Goal: Task Accomplishment & Management: Manage account settings

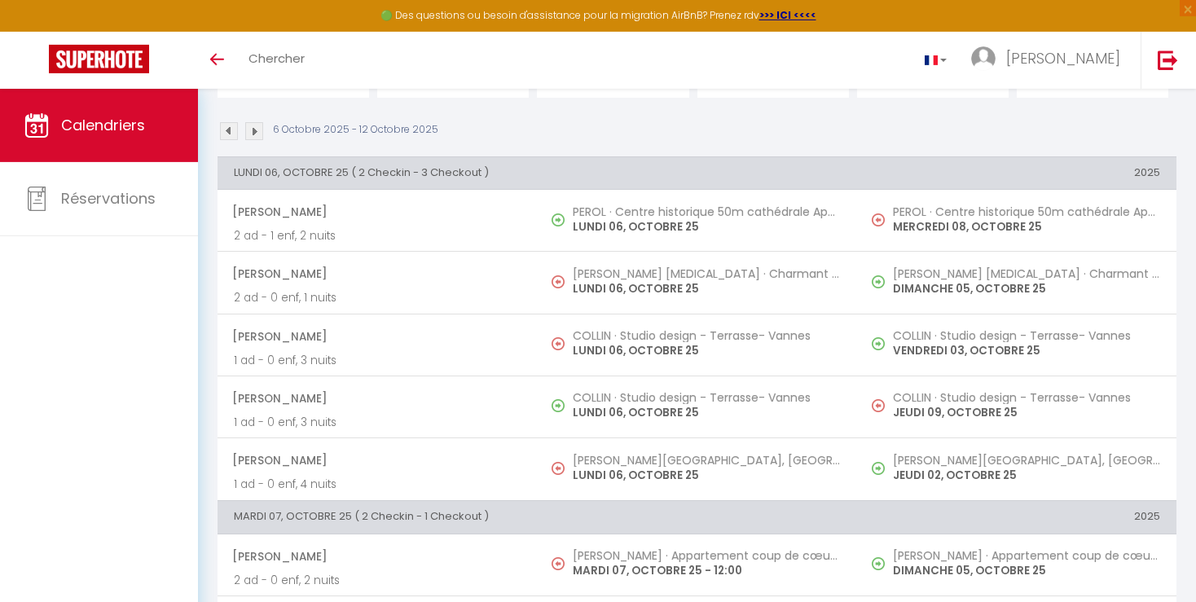
scroll to position [172, 0]
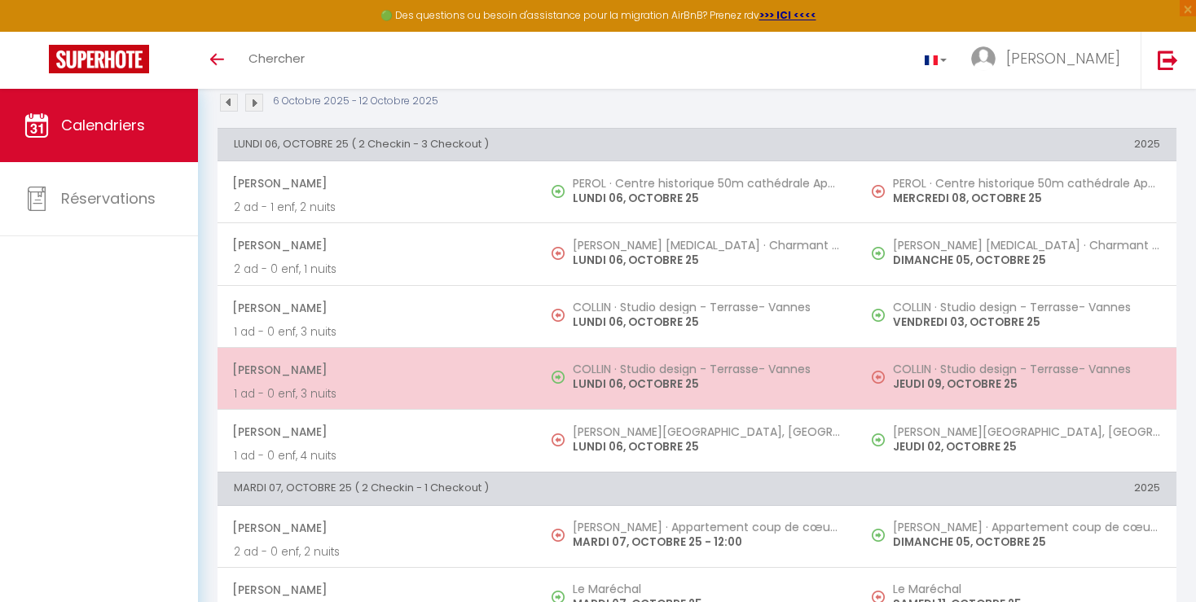
click at [1008, 386] on p "JEUDI 09, OCTOBRE 25" at bounding box center [1026, 384] width 267 height 17
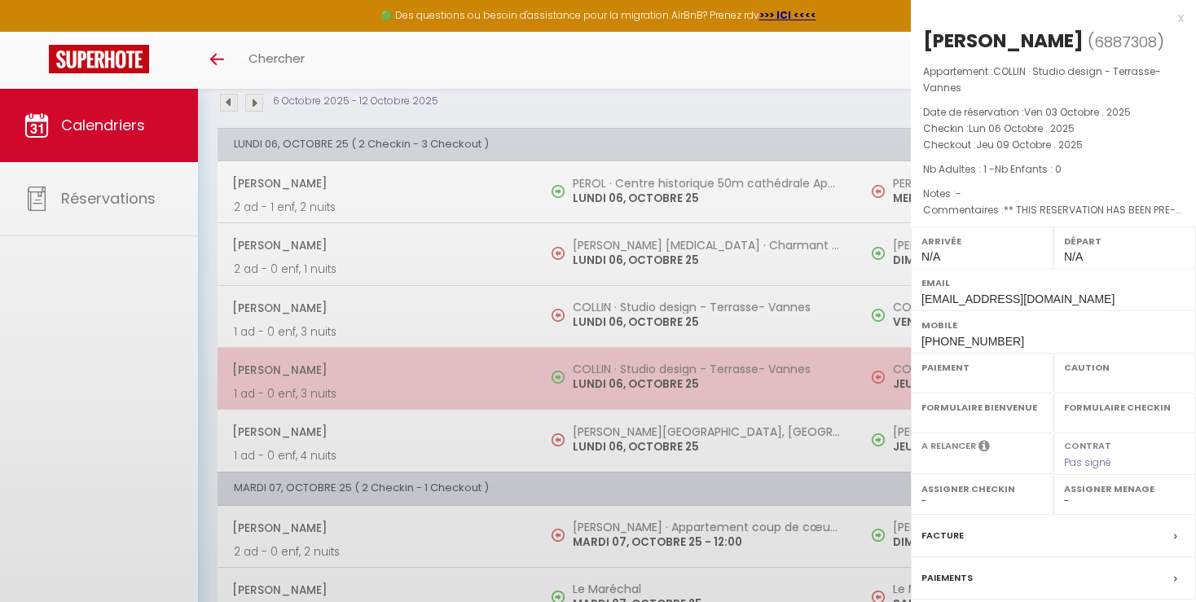
select select "OK"
select select "0"
select select "1"
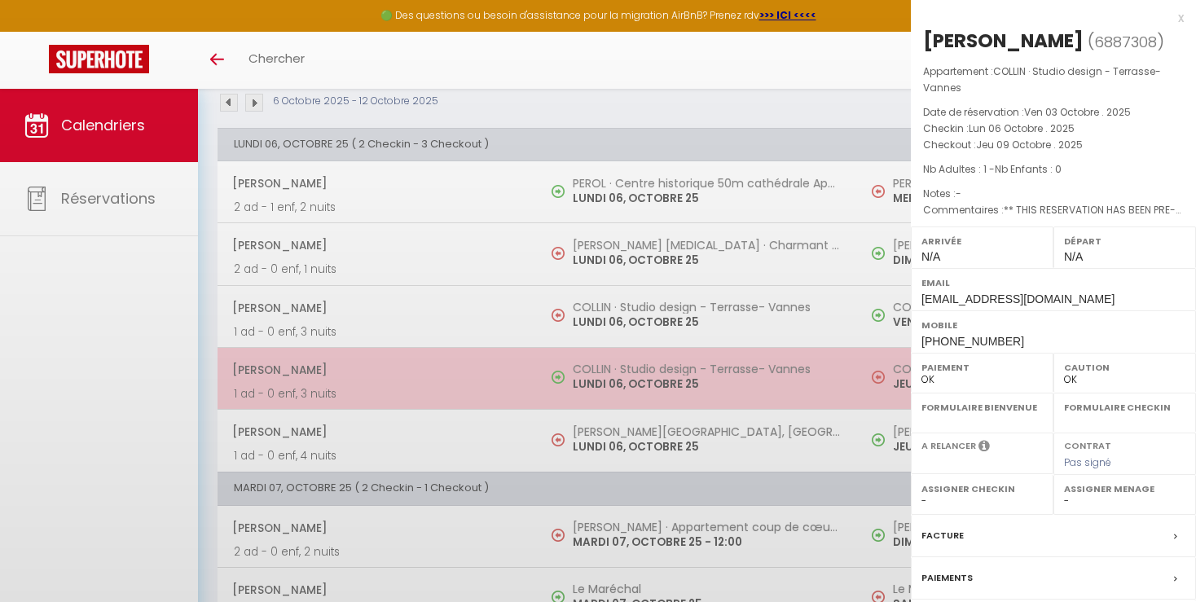
select select
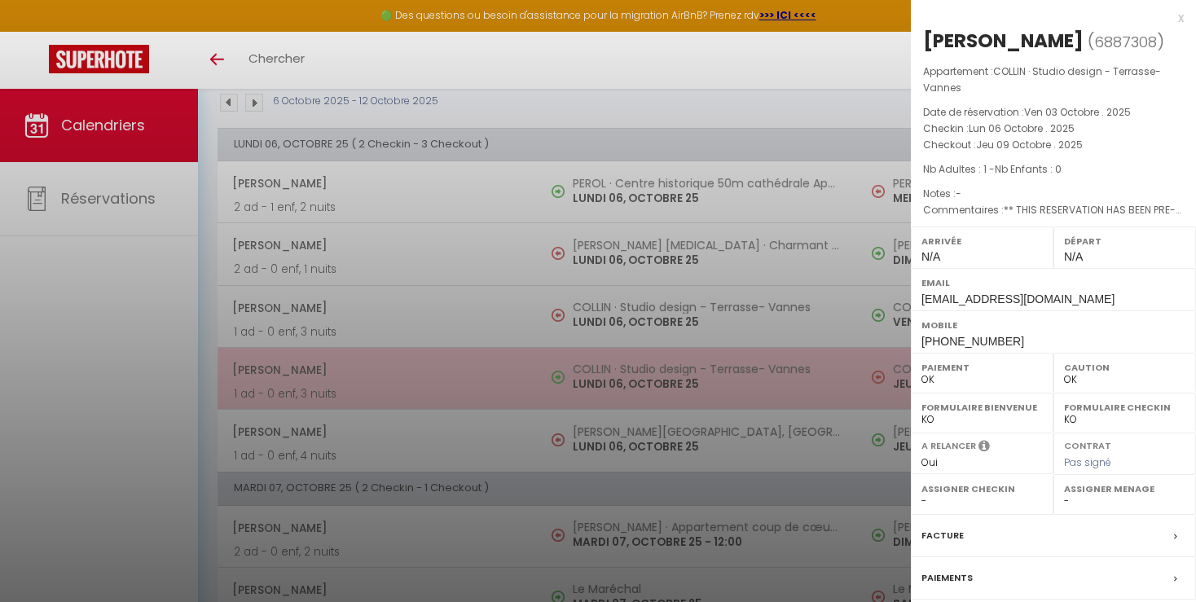
select select "19302"
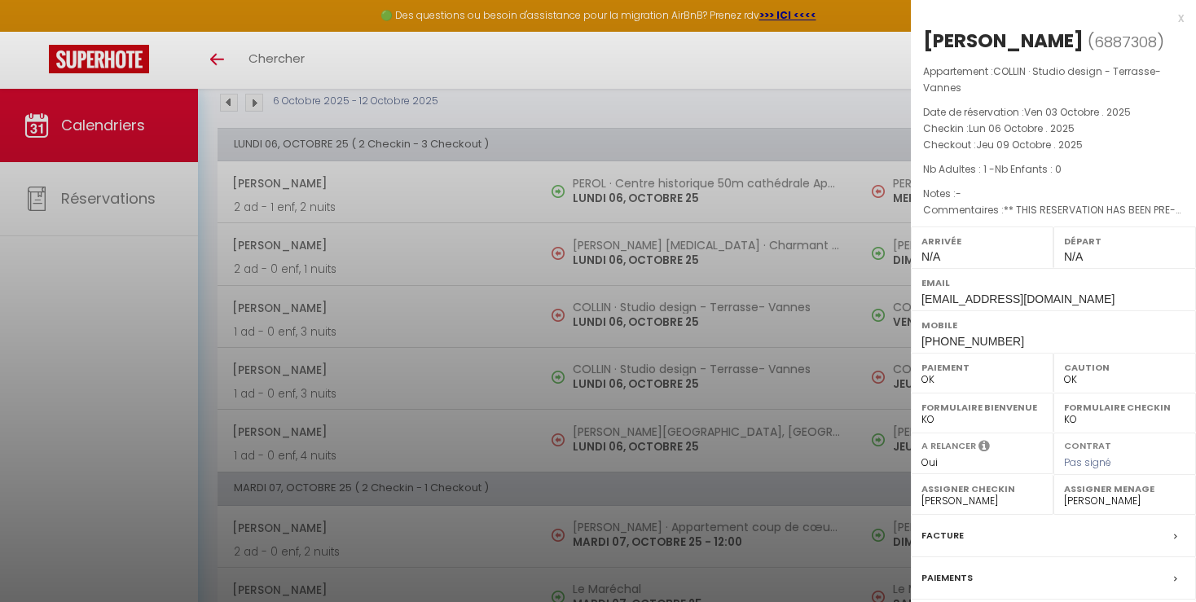
click at [817, 450] on div at bounding box center [598, 301] width 1196 height 602
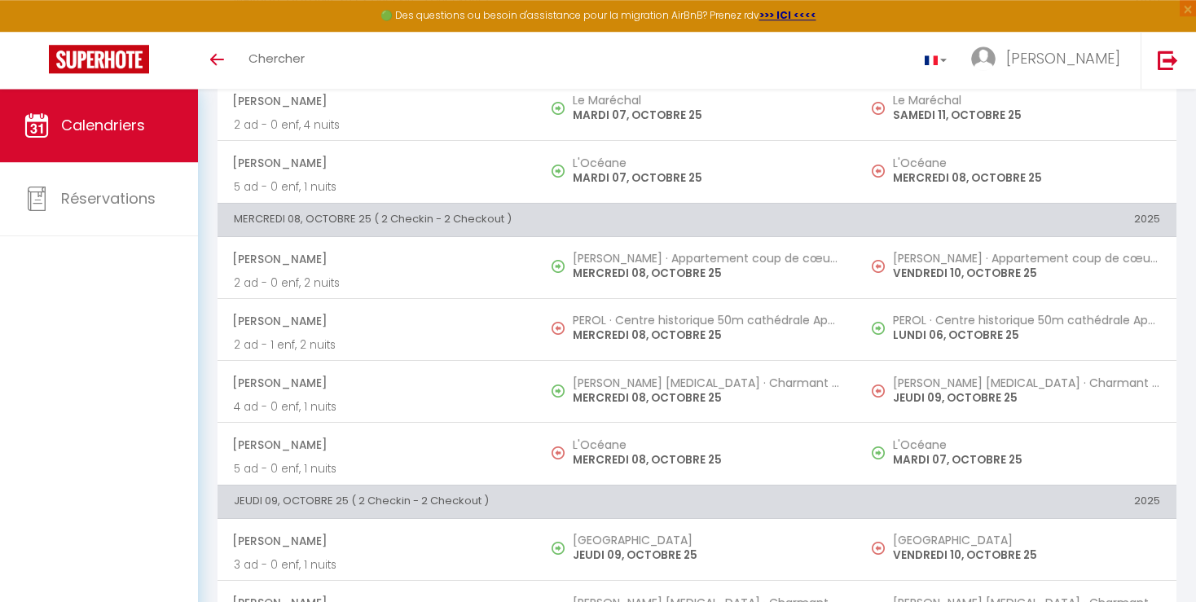
scroll to position [674, 0]
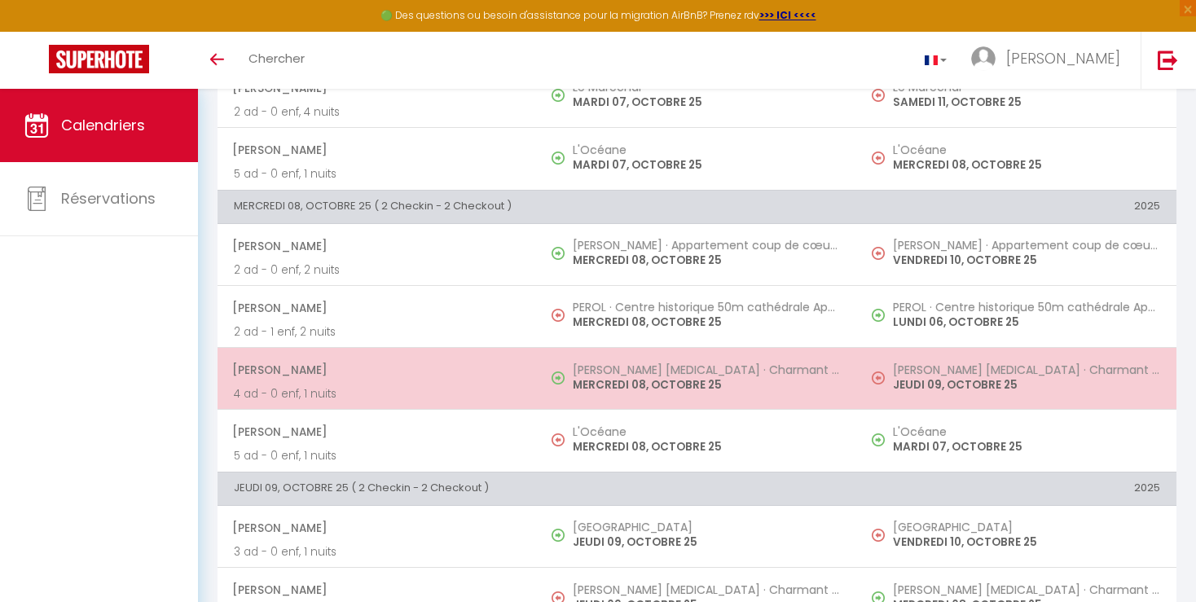
click at [1048, 378] on p "JEUDI 09, OCTOBRE 25" at bounding box center [1026, 384] width 267 height 17
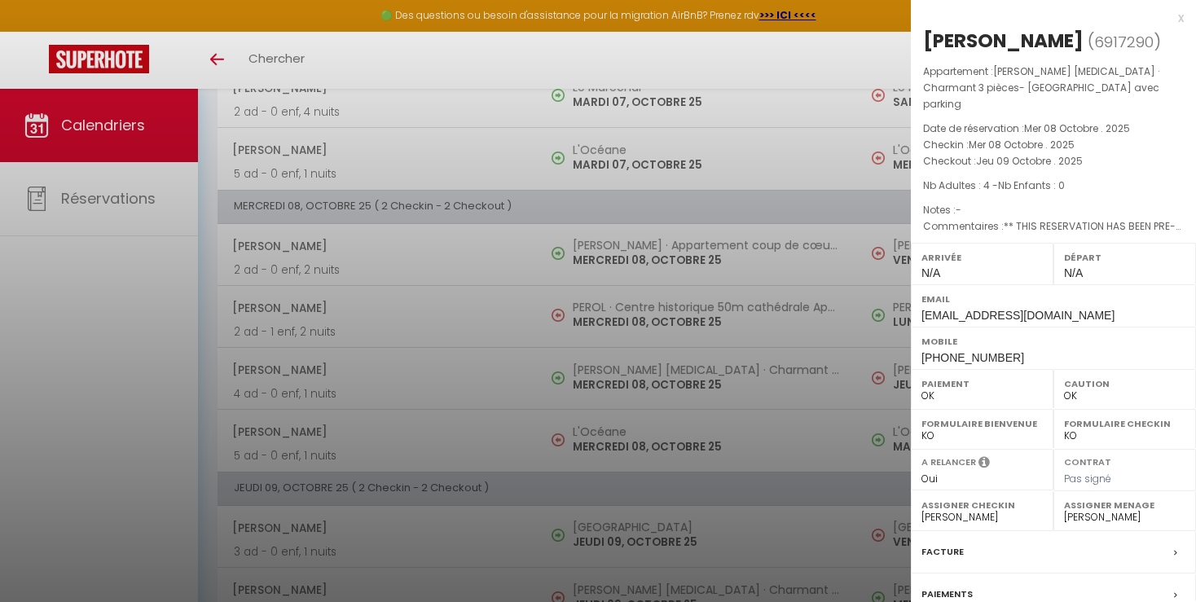
click at [827, 446] on div at bounding box center [598, 301] width 1196 height 602
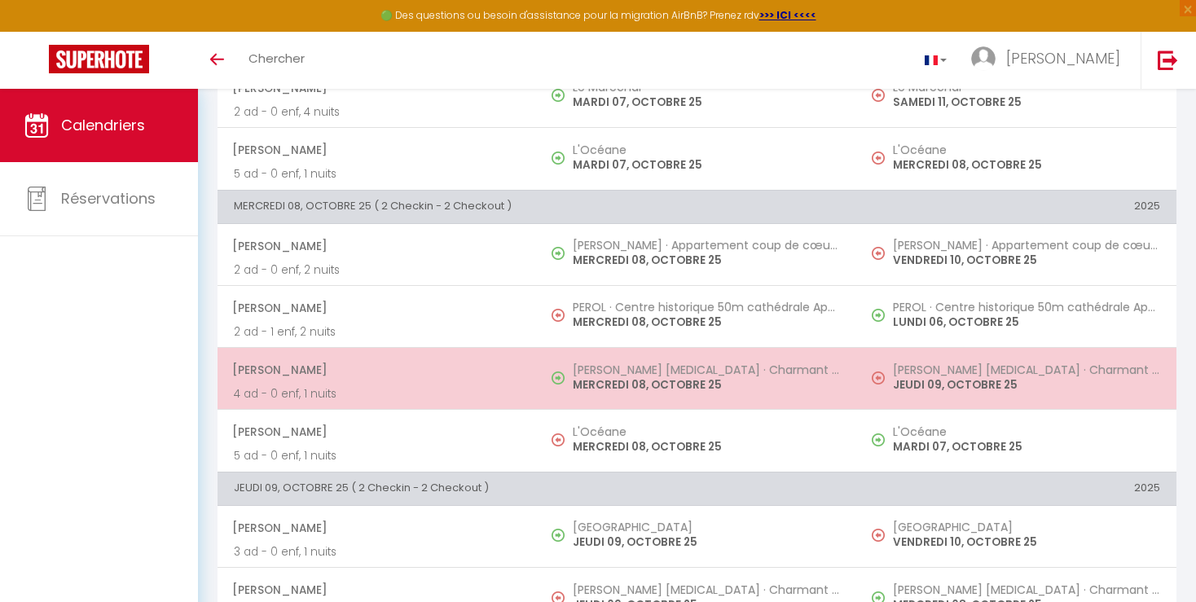
click at [934, 377] on p "JEUDI 09, OCTOBRE 25" at bounding box center [1026, 384] width 267 height 17
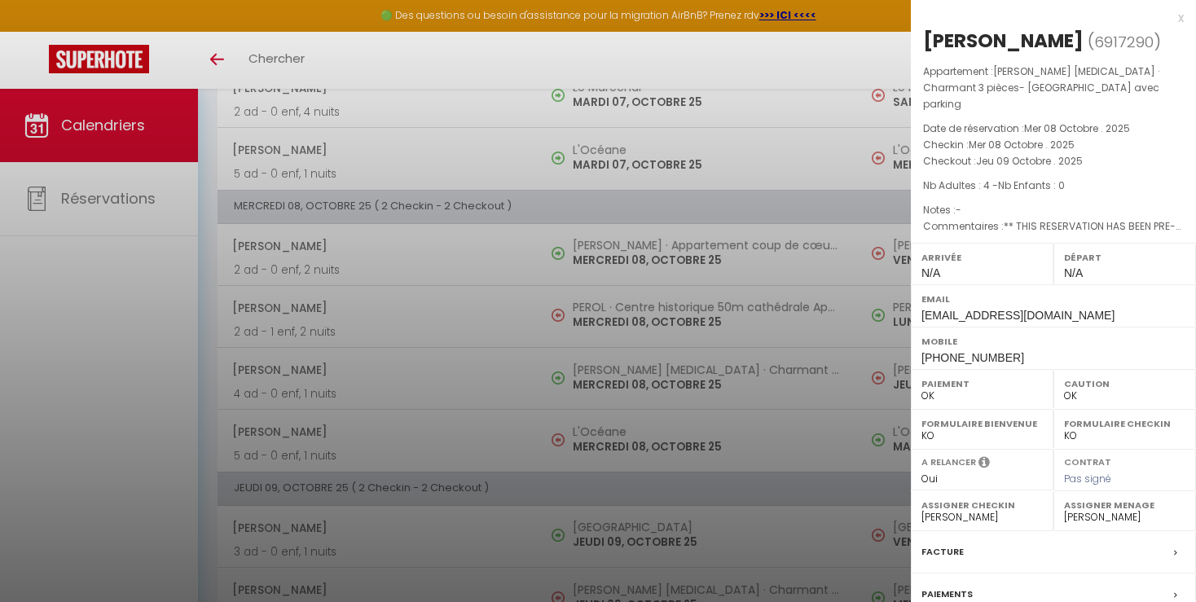
click at [849, 446] on div at bounding box center [598, 301] width 1196 height 602
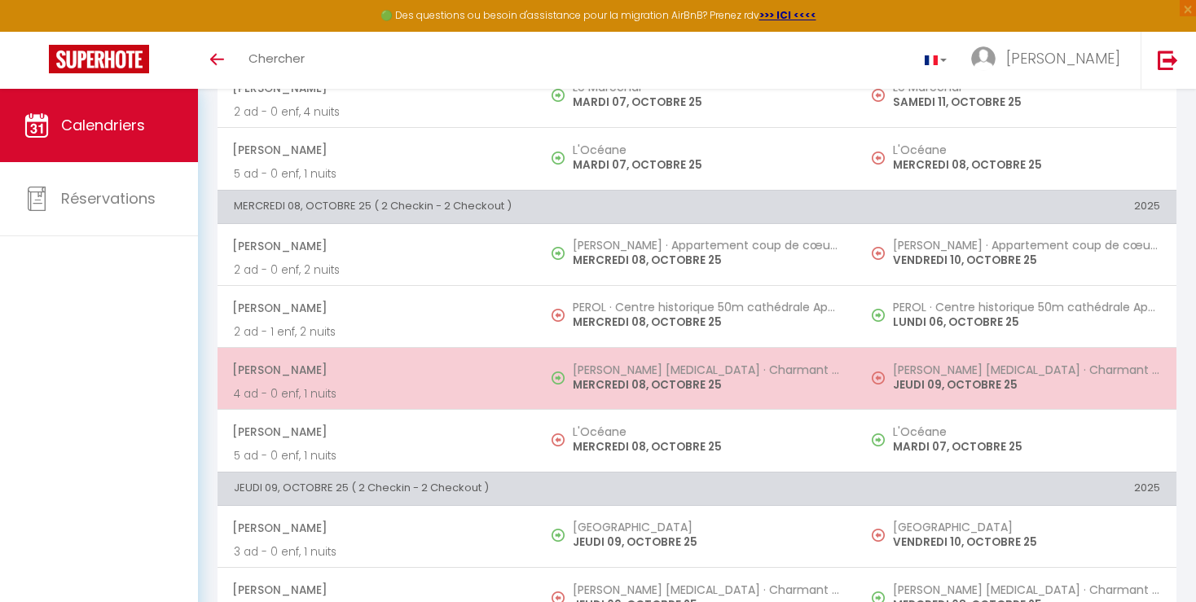
click at [919, 398] on td "[PERSON_NAME] [MEDICAL_DATA] · Charmant 3 pièces- [GEOGRAPHIC_DATA] avec parkin…" at bounding box center [1016, 378] width 319 height 62
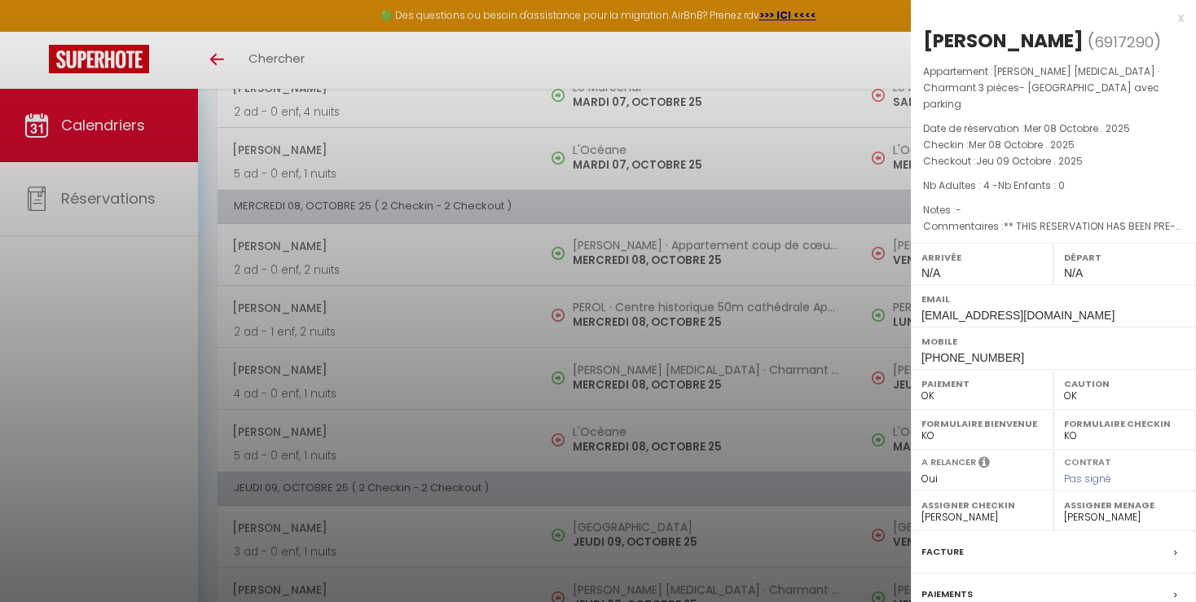
click at [817, 450] on div at bounding box center [598, 301] width 1196 height 602
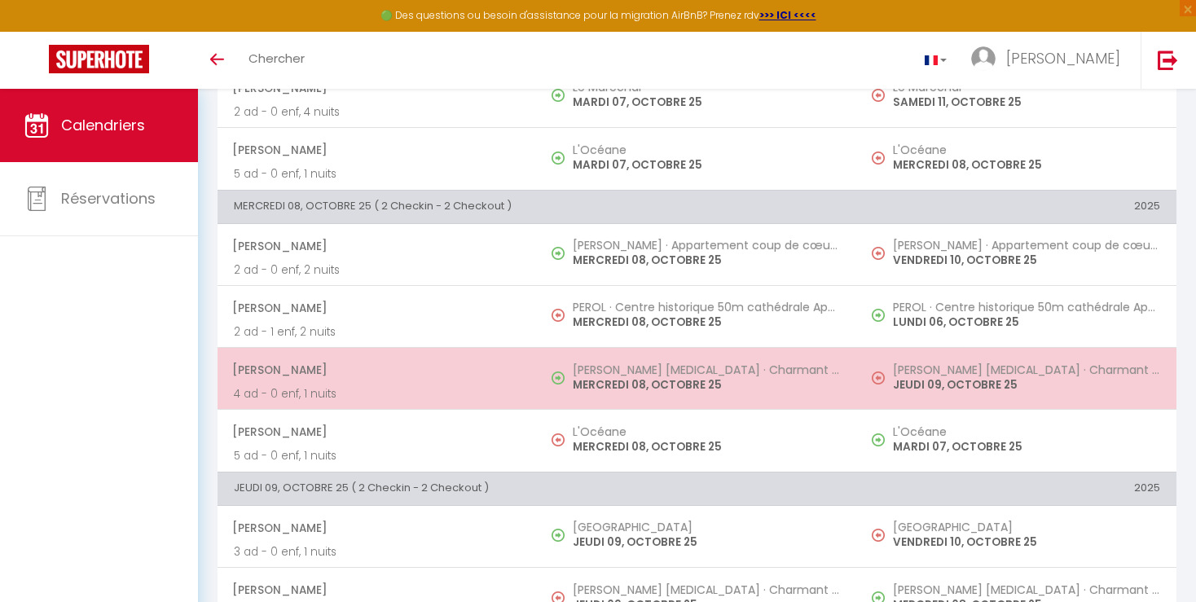
click at [942, 389] on p "JEUDI 09, OCTOBRE 25" at bounding box center [1026, 384] width 267 height 17
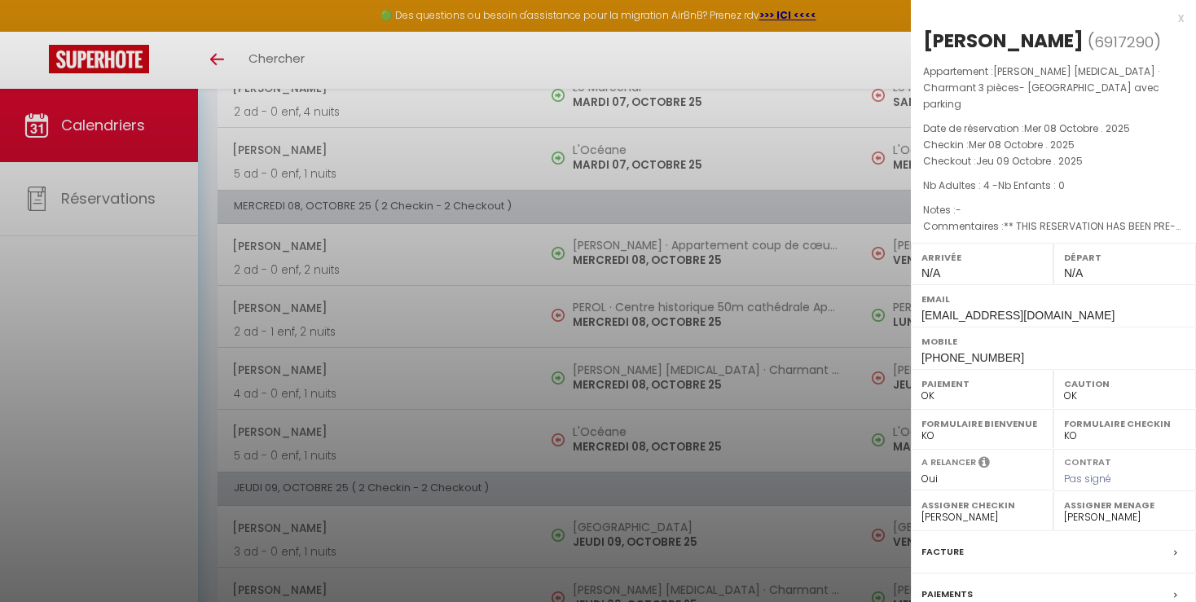
click at [825, 435] on div at bounding box center [598, 301] width 1196 height 602
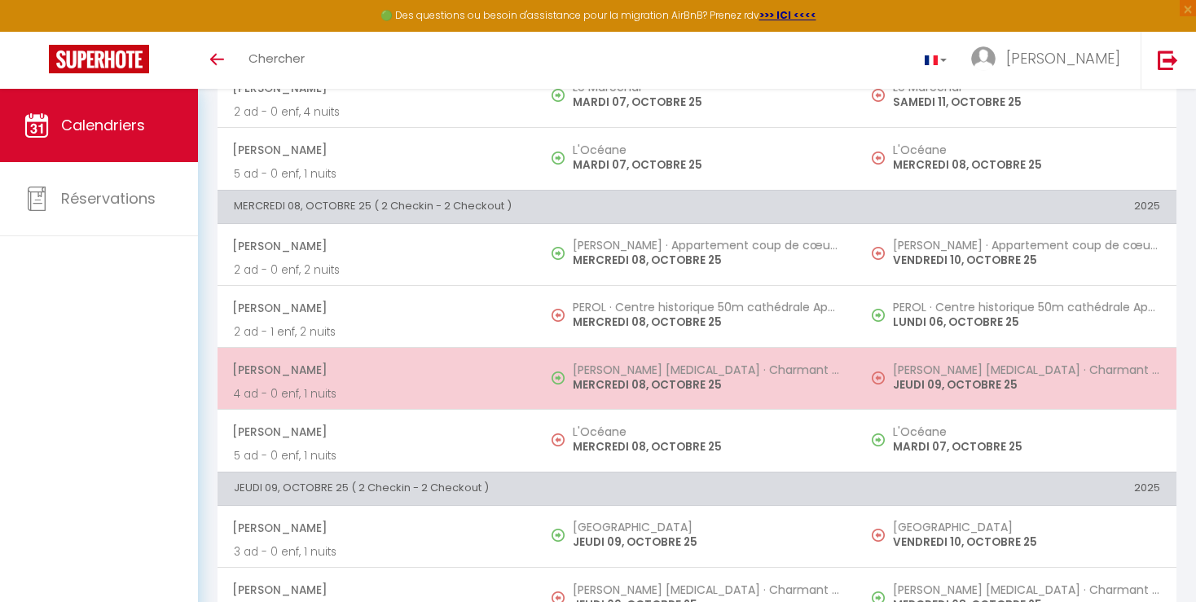
click at [933, 380] on p "JEUDI 09, OCTOBRE 25" at bounding box center [1026, 384] width 267 height 17
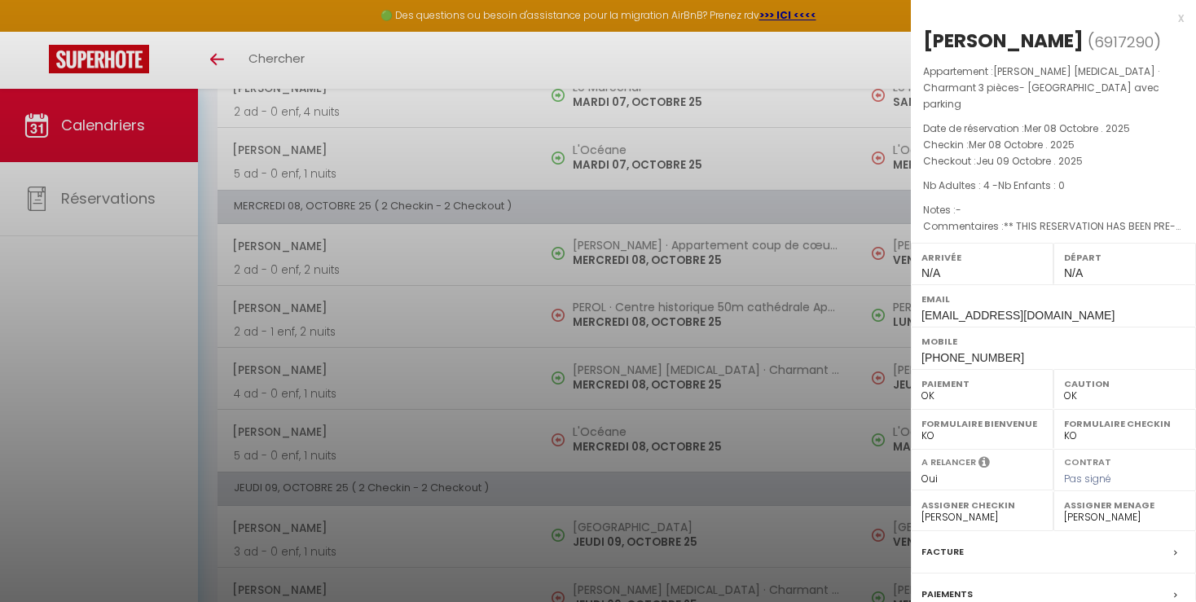
click at [789, 456] on div at bounding box center [598, 301] width 1196 height 602
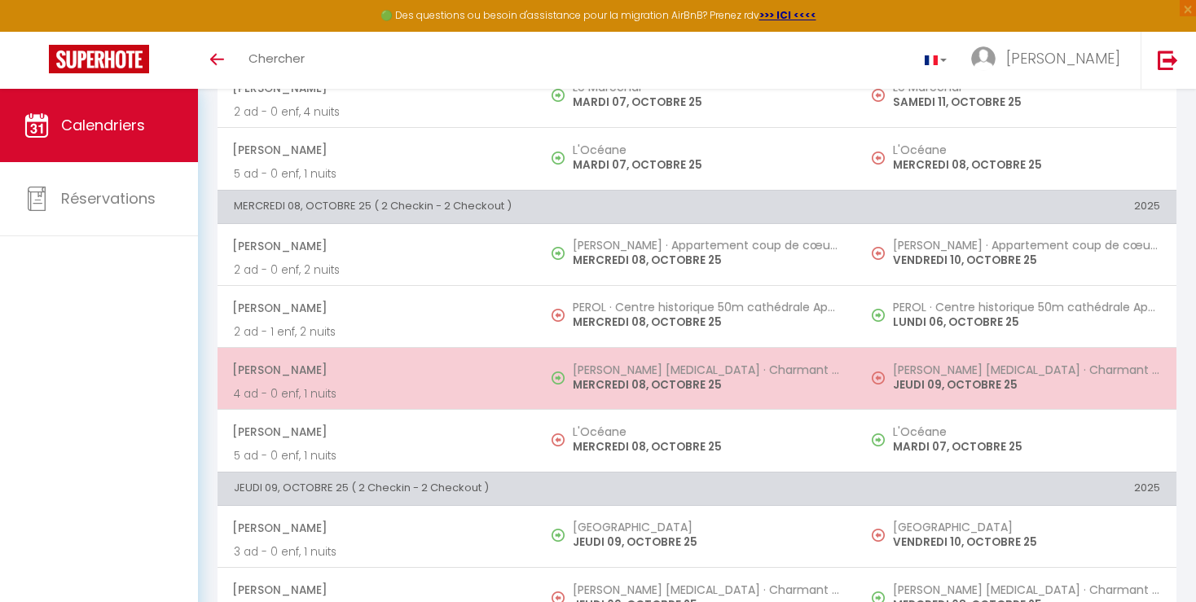
click at [892, 397] on td "[PERSON_NAME] [MEDICAL_DATA] · Charmant 3 pièces- [GEOGRAPHIC_DATA] avec parkin…" at bounding box center [1016, 378] width 319 height 62
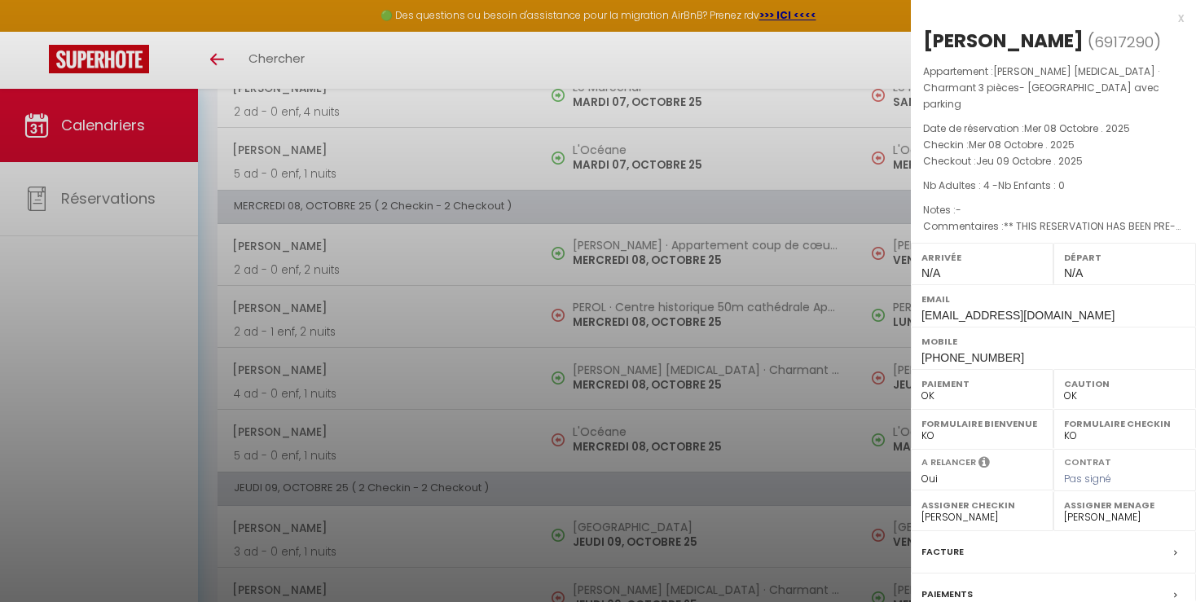
click at [823, 425] on div at bounding box center [598, 301] width 1196 height 602
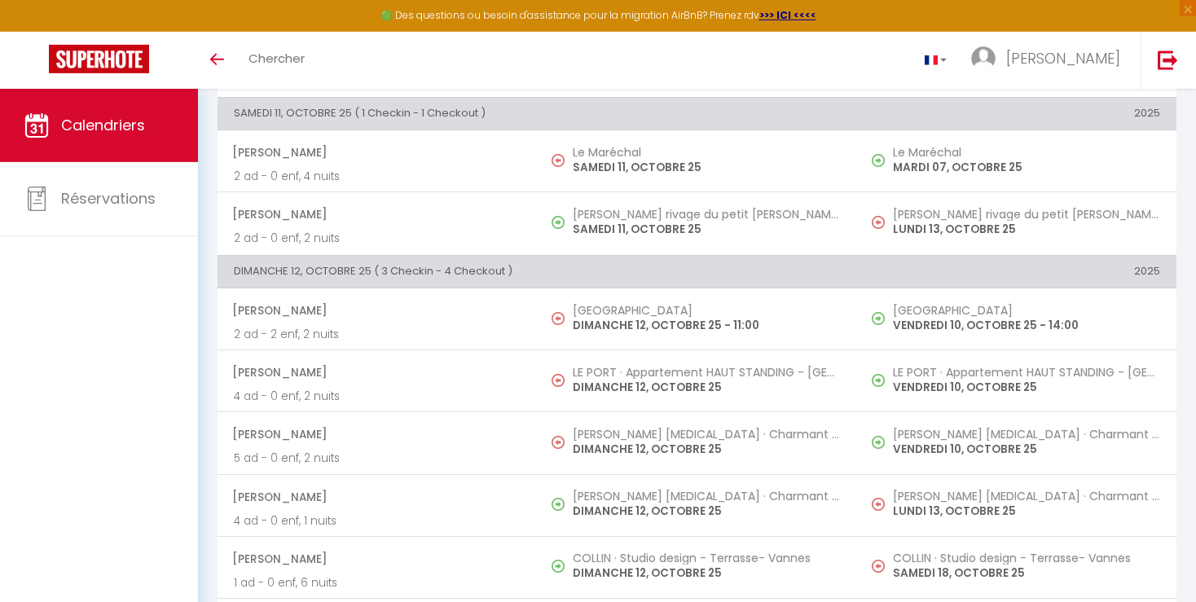
scroll to position [1864, 0]
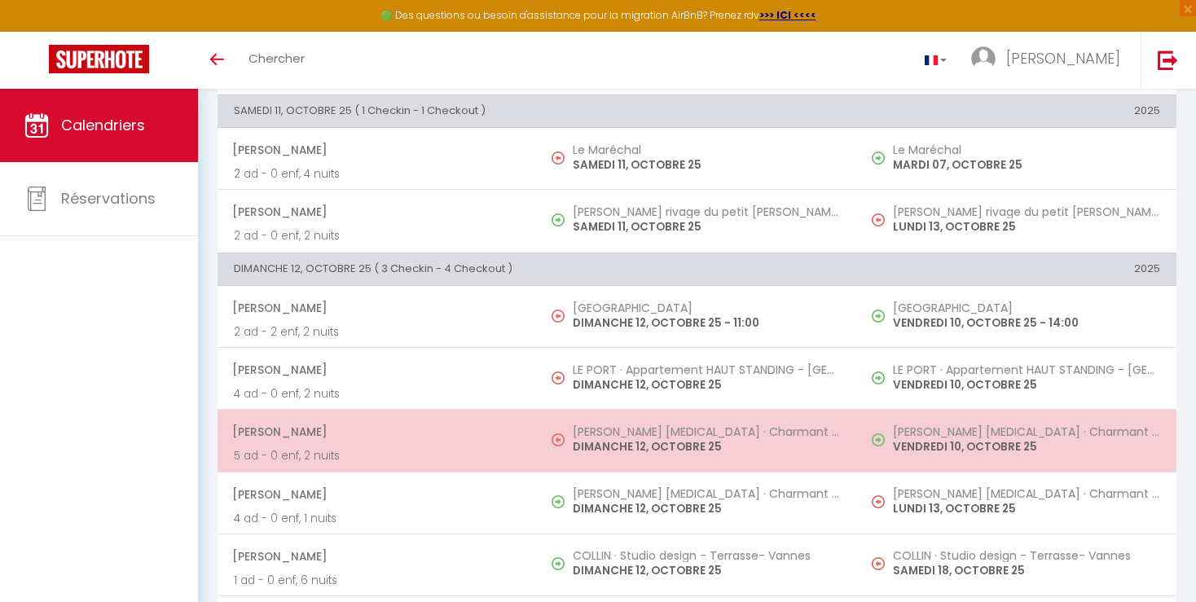
click at [1163, 427] on td "[PERSON_NAME] [MEDICAL_DATA] · Charmant 3 pièces- [GEOGRAPHIC_DATA] avec parkin…" at bounding box center [1016, 441] width 319 height 62
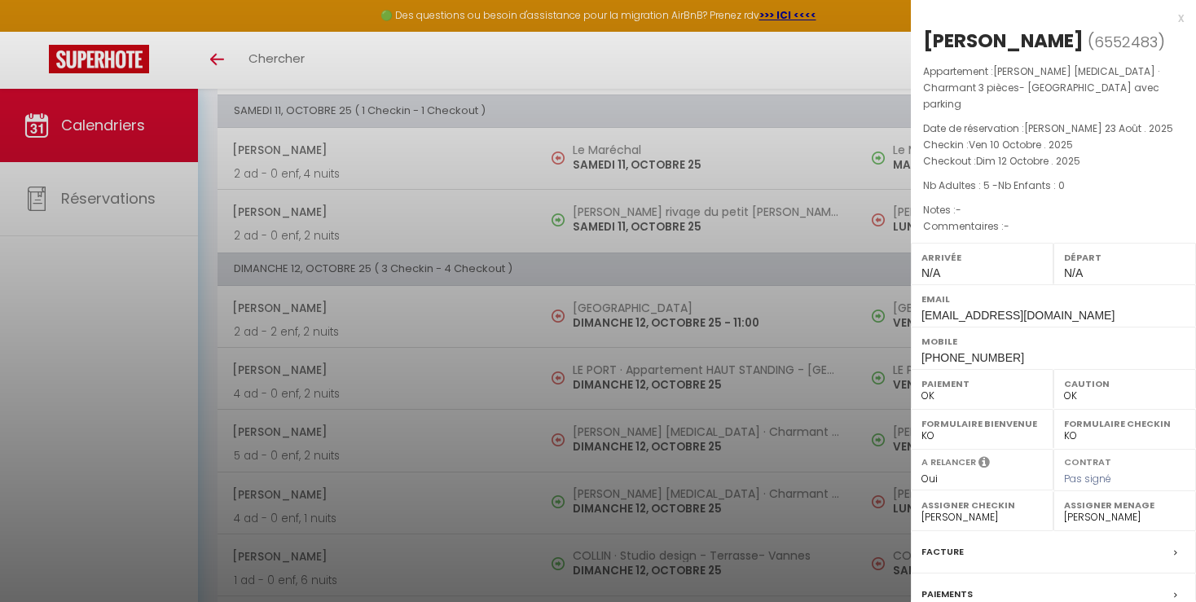
click at [793, 524] on div at bounding box center [598, 301] width 1196 height 602
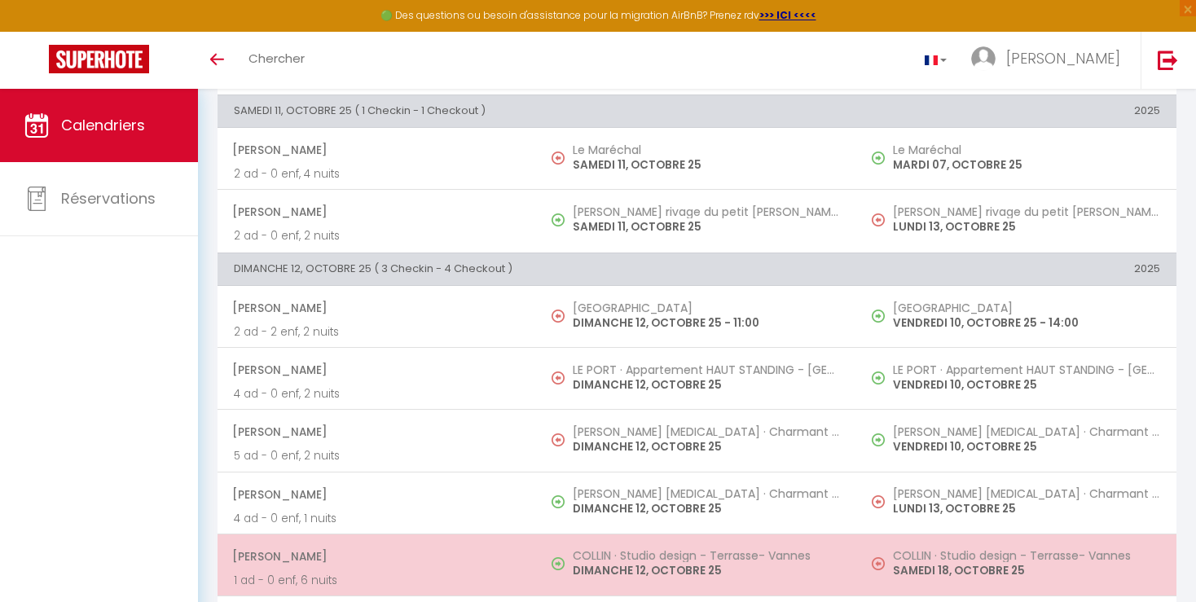
click at [1103, 573] on td "COLLIN · Studio design - Terrasse- Vannes SAMEDI 18, OCTOBRE 25" at bounding box center [1016, 565] width 319 height 62
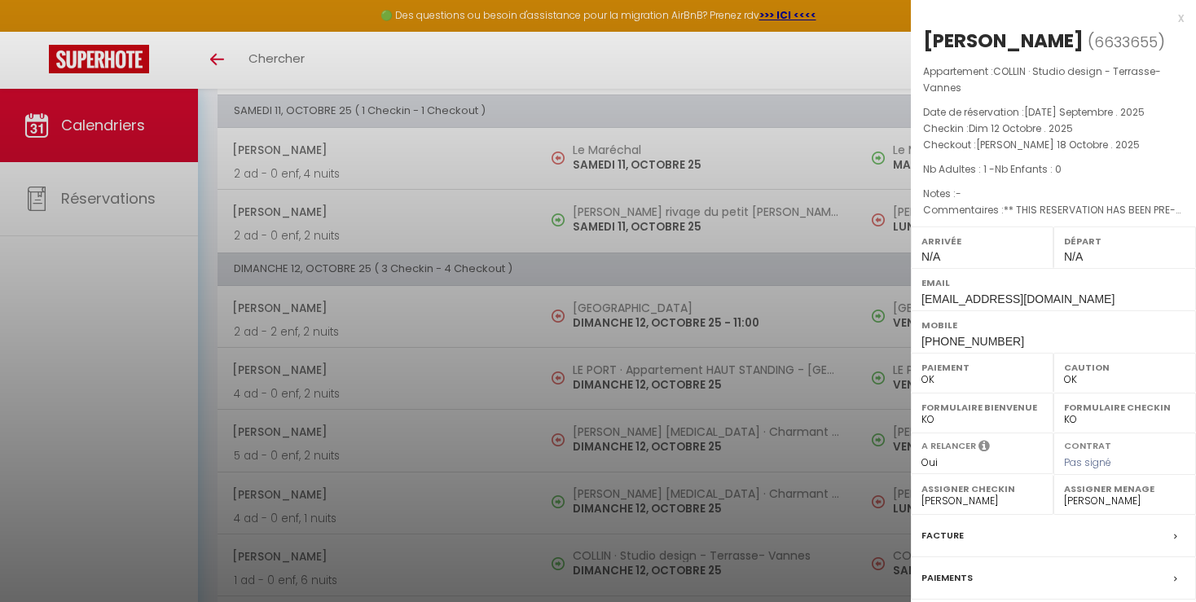
click at [880, 466] on div at bounding box center [598, 301] width 1196 height 602
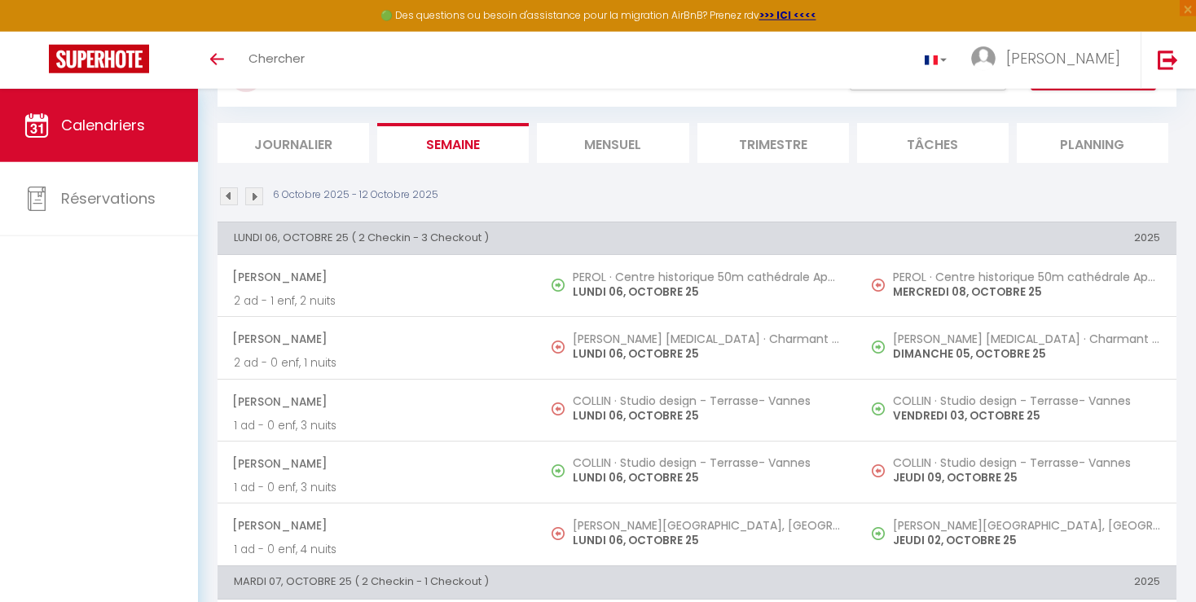
scroll to position [0, 0]
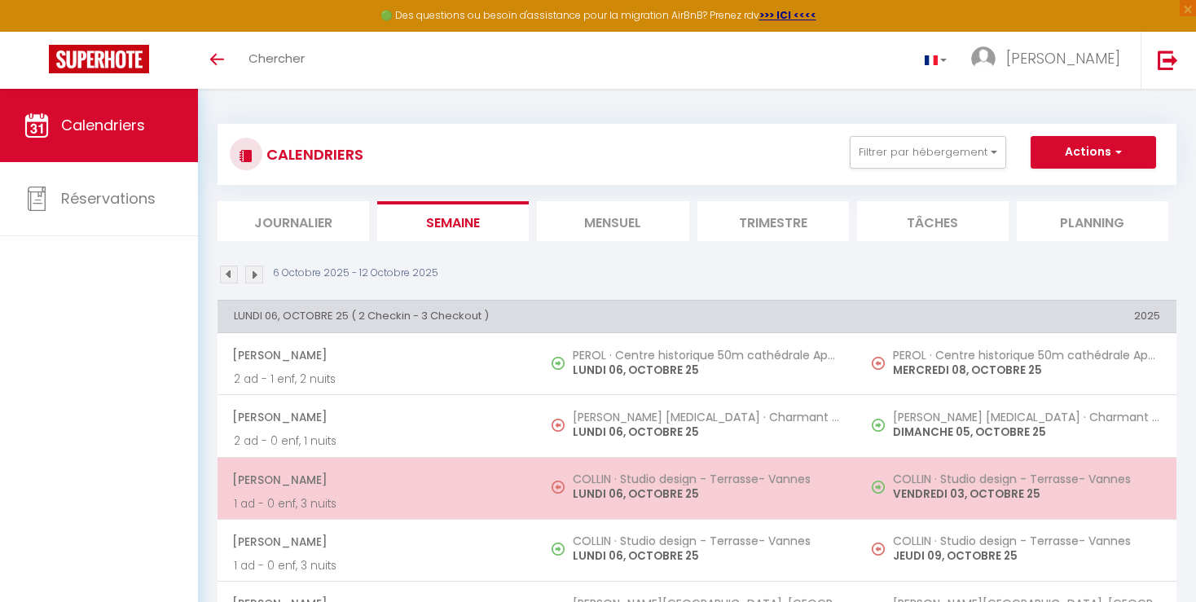
click at [1067, 515] on td "COLLIN · Studio design - Terrasse- Vannes VENDREDI 03, OCTOBRE 25" at bounding box center [1016, 488] width 319 height 62
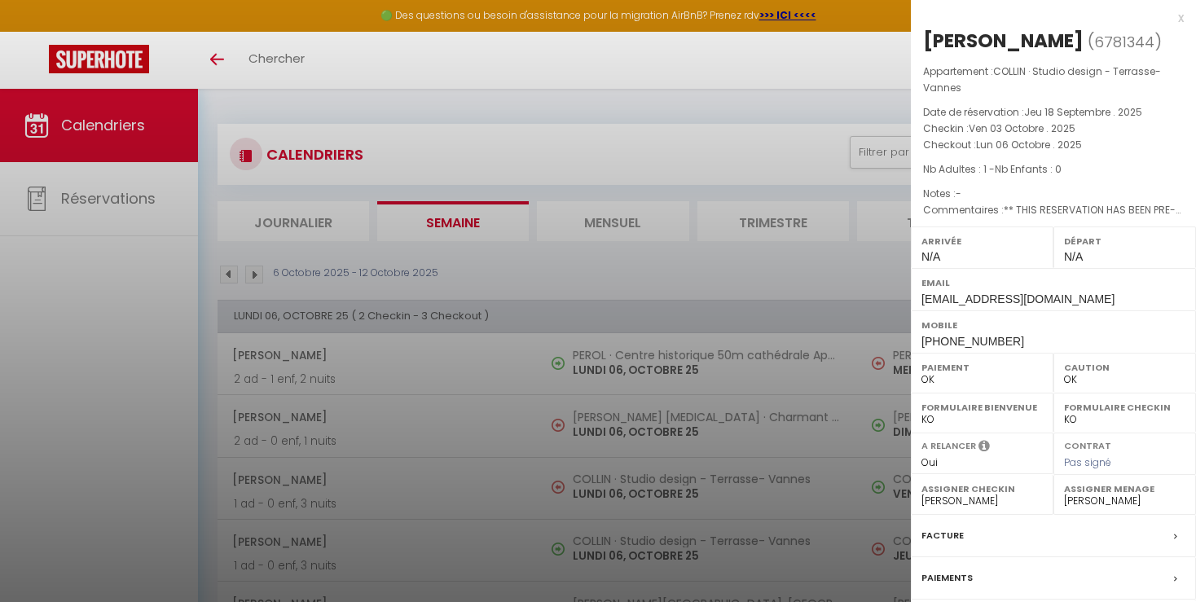
click at [790, 549] on div at bounding box center [598, 301] width 1196 height 602
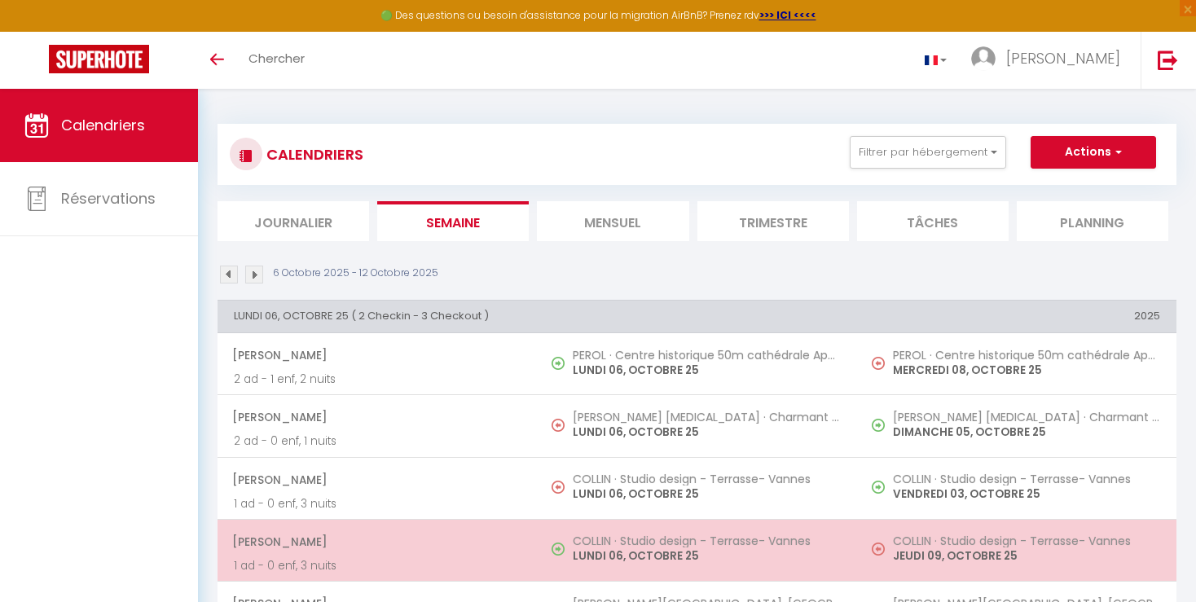
click at [906, 546] on h5 "COLLIN · Studio design - Terrasse- Vannes" at bounding box center [1026, 540] width 267 height 13
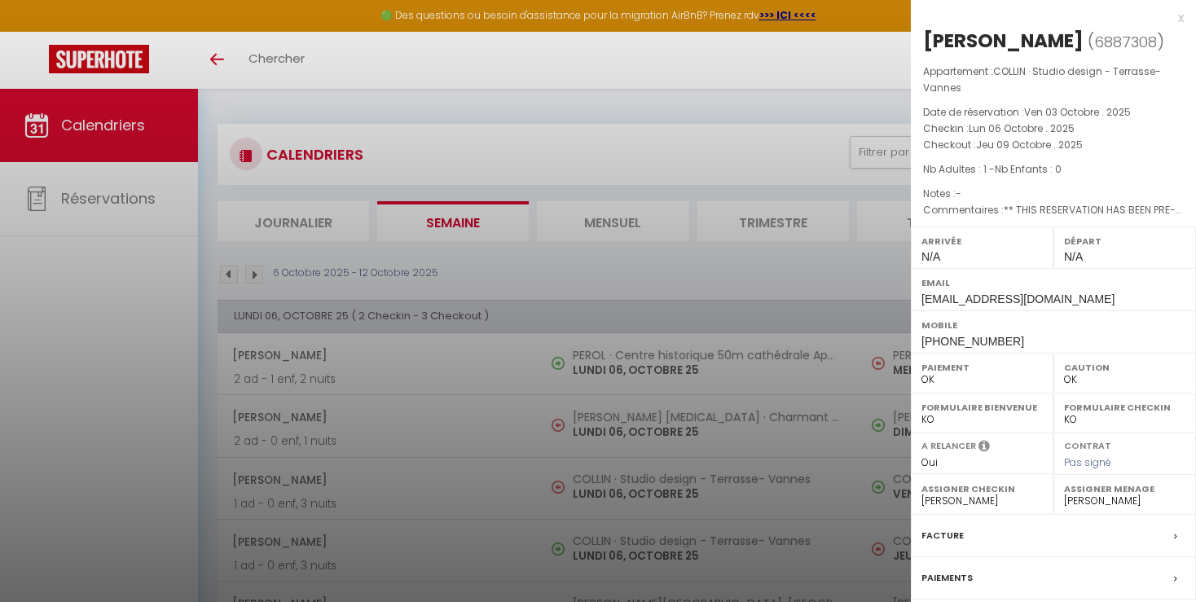
click at [819, 560] on div at bounding box center [598, 301] width 1196 height 602
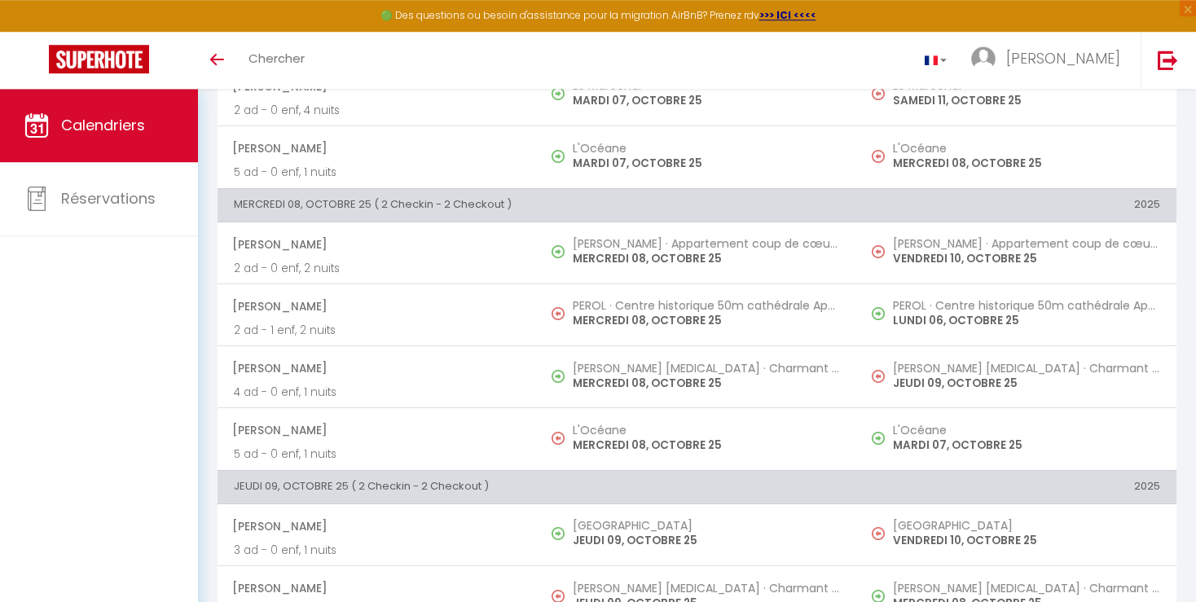
scroll to position [688, 0]
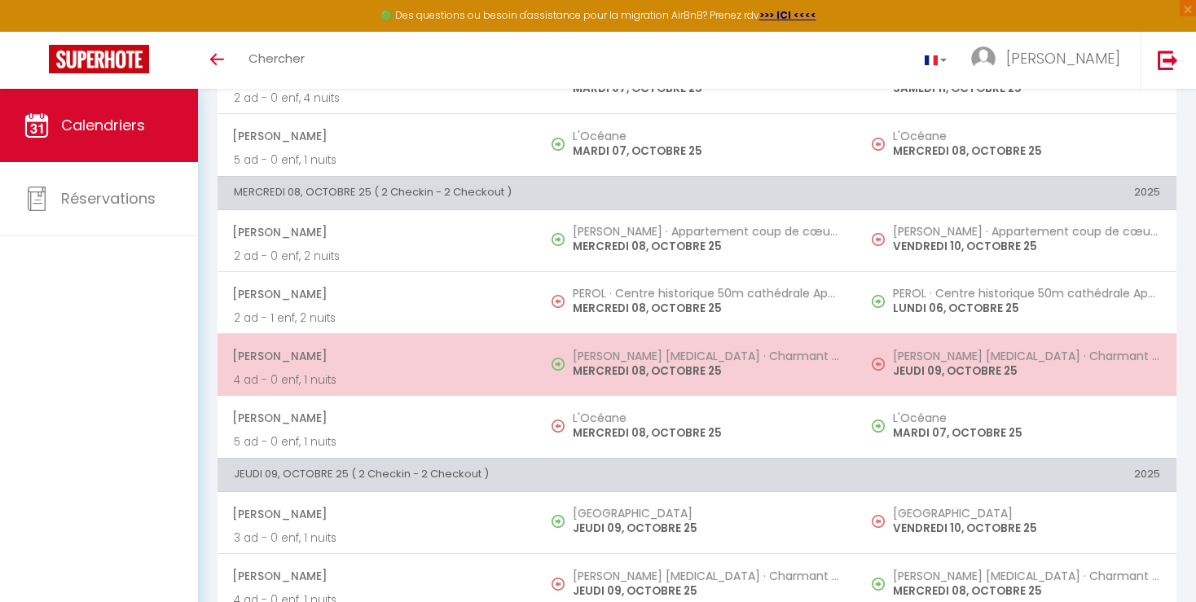
click at [1068, 354] on h5 "[PERSON_NAME] [MEDICAL_DATA] · Charmant 3 pièces- [GEOGRAPHIC_DATA] avec parking" at bounding box center [1026, 355] width 267 height 13
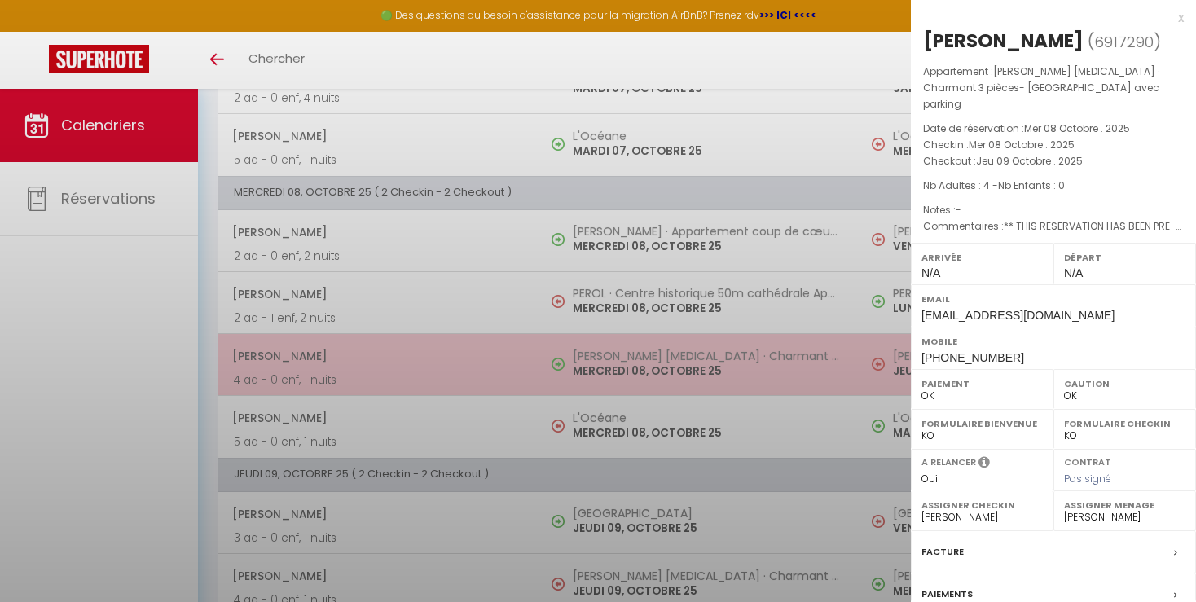
select select "23660"
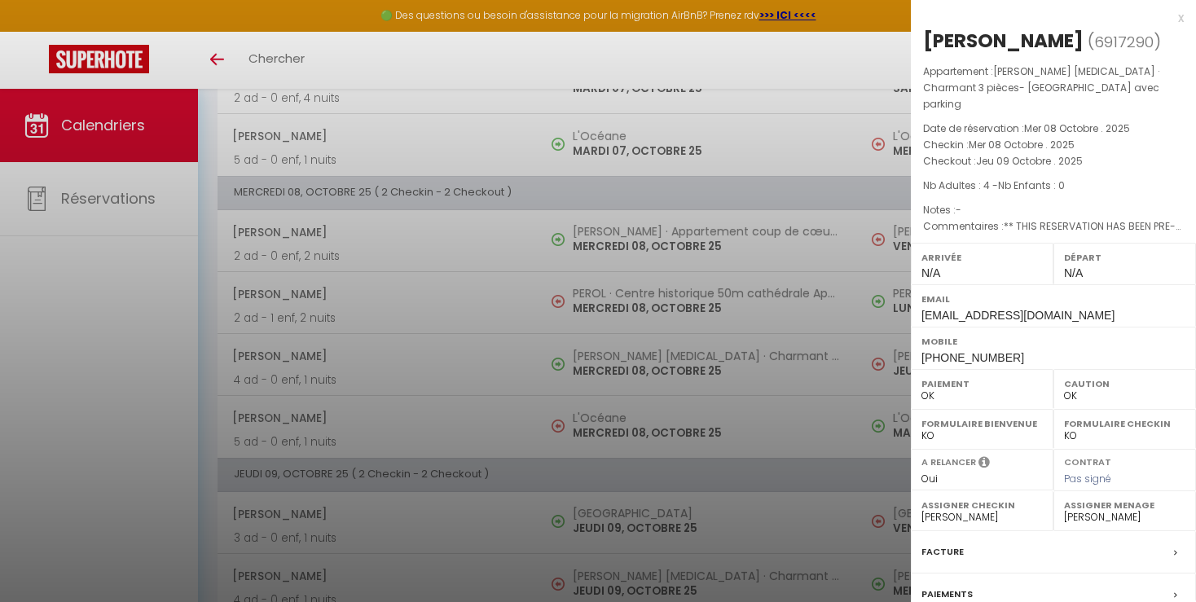
click at [775, 473] on div at bounding box center [598, 301] width 1196 height 602
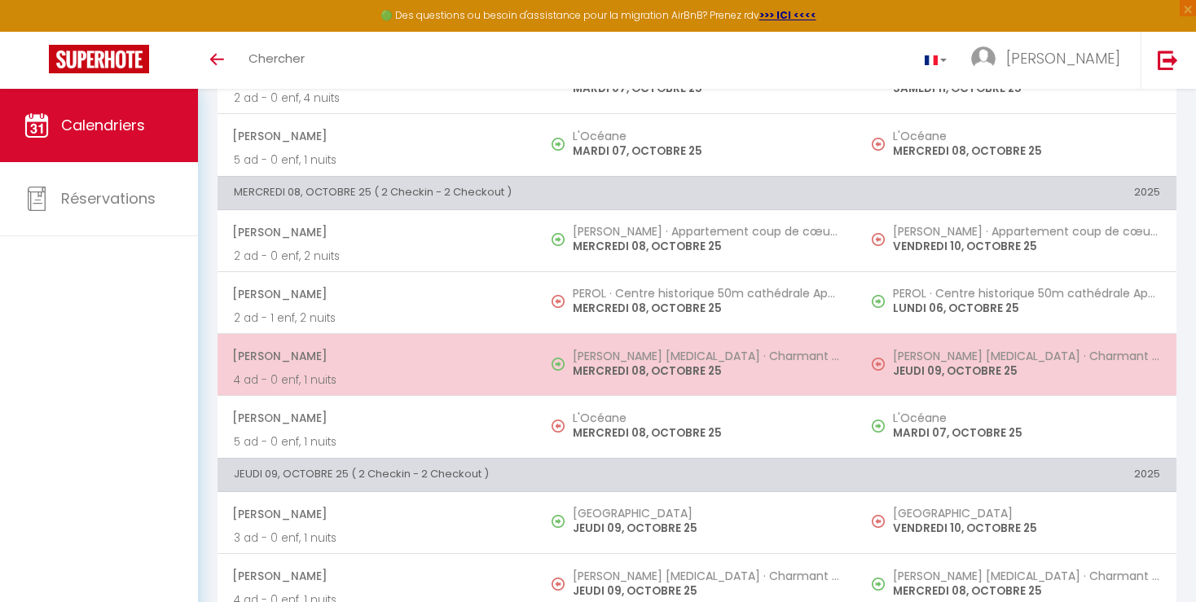
click at [898, 377] on td "[PERSON_NAME] [MEDICAL_DATA] · Charmant 3 pièces- [GEOGRAPHIC_DATA] avec parkin…" at bounding box center [1016, 364] width 319 height 62
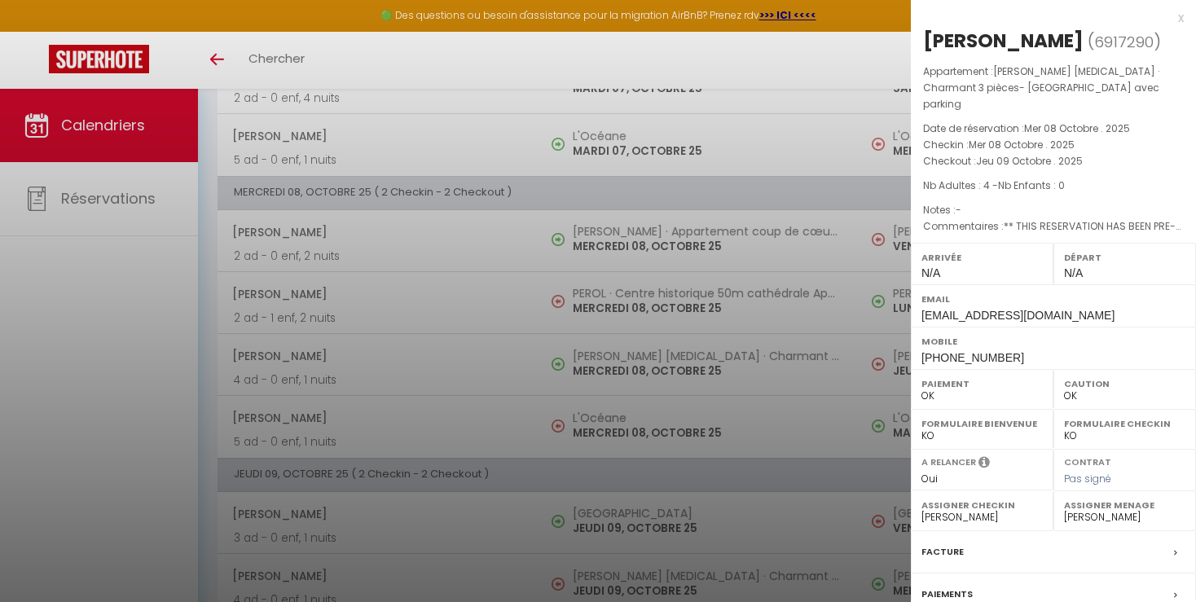
click at [796, 465] on div at bounding box center [598, 301] width 1196 height 602
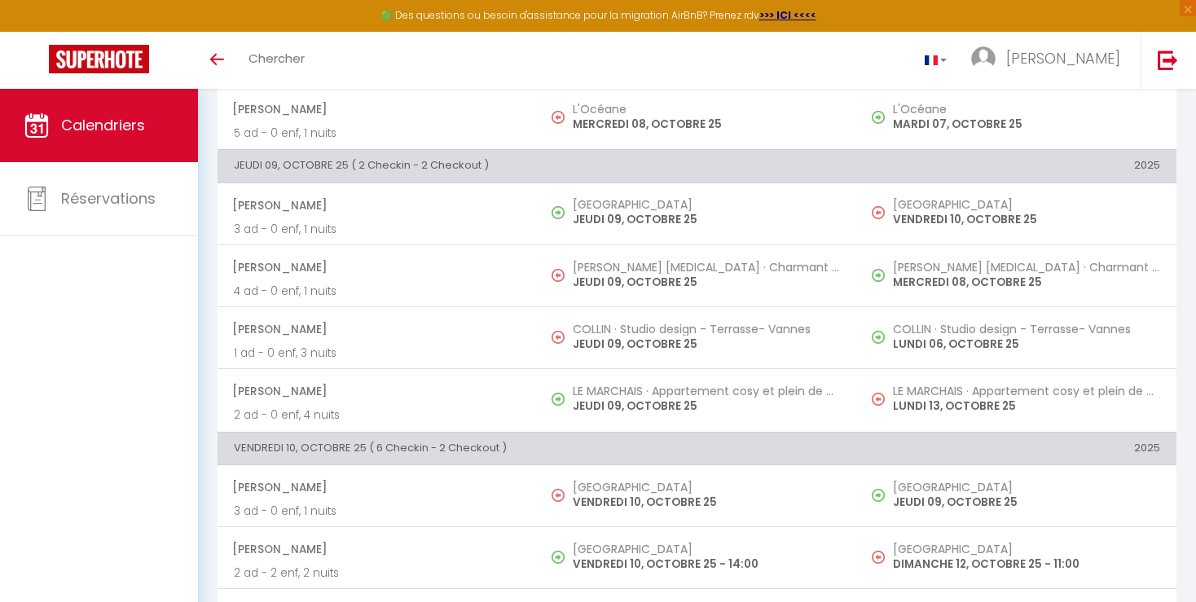
scroll to position [1004, 0]
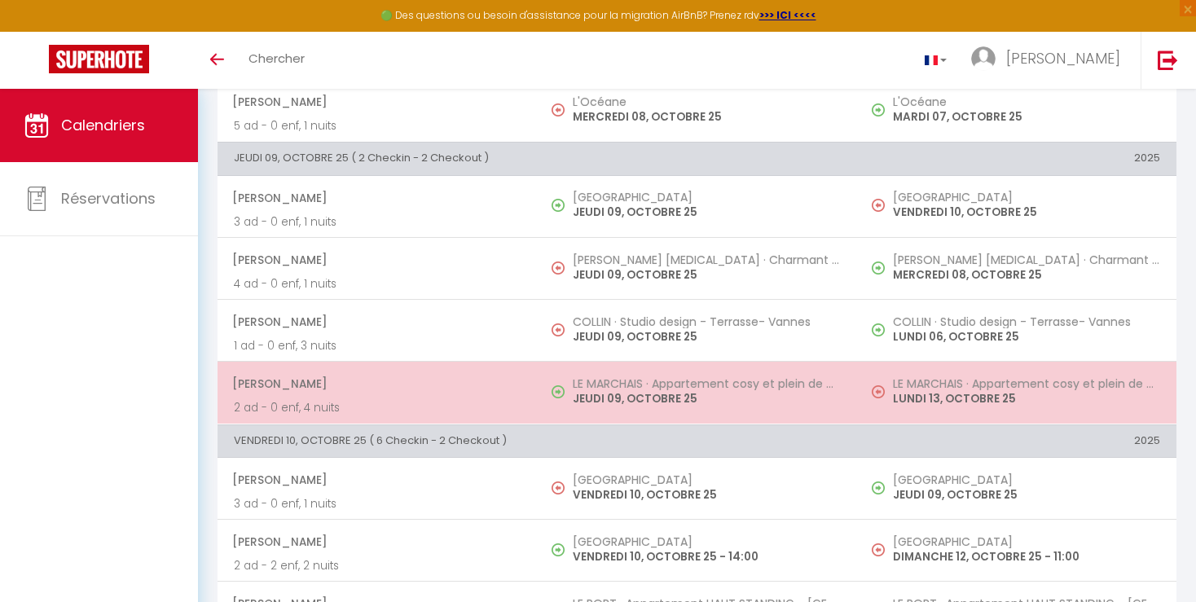
click at [1083, 398] on p "LUNDI 13, OCTOBRE 25" at bounding box center [1026, 398] width 267 height 17
select select
select select "47552"
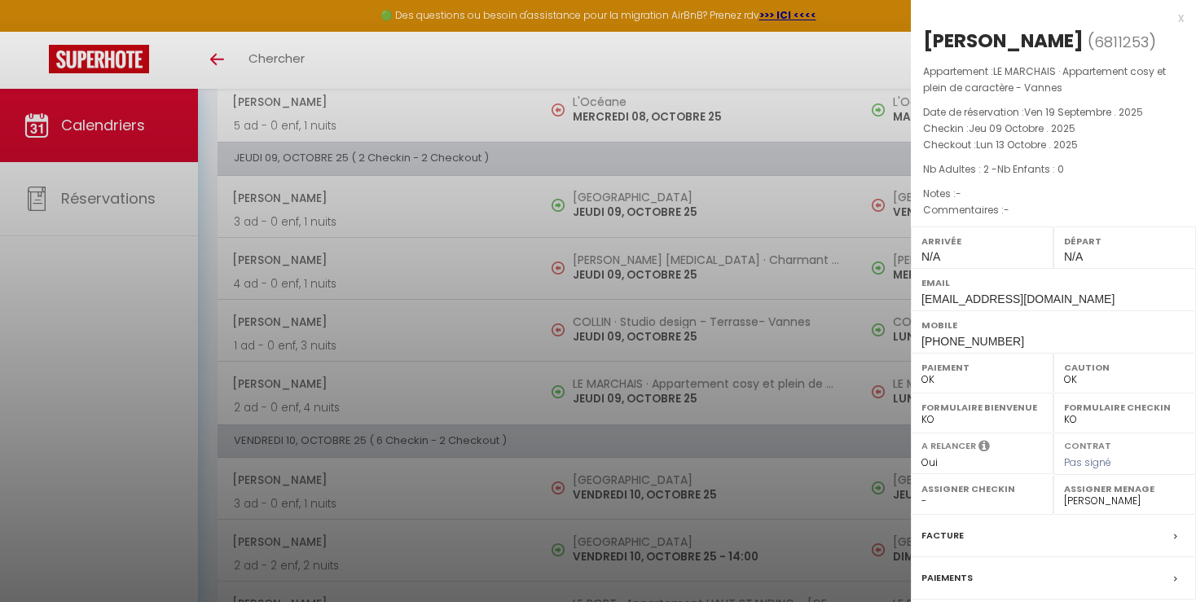
click at [828, 461] on div at bounding box center [598, 301] width 1196 height 602
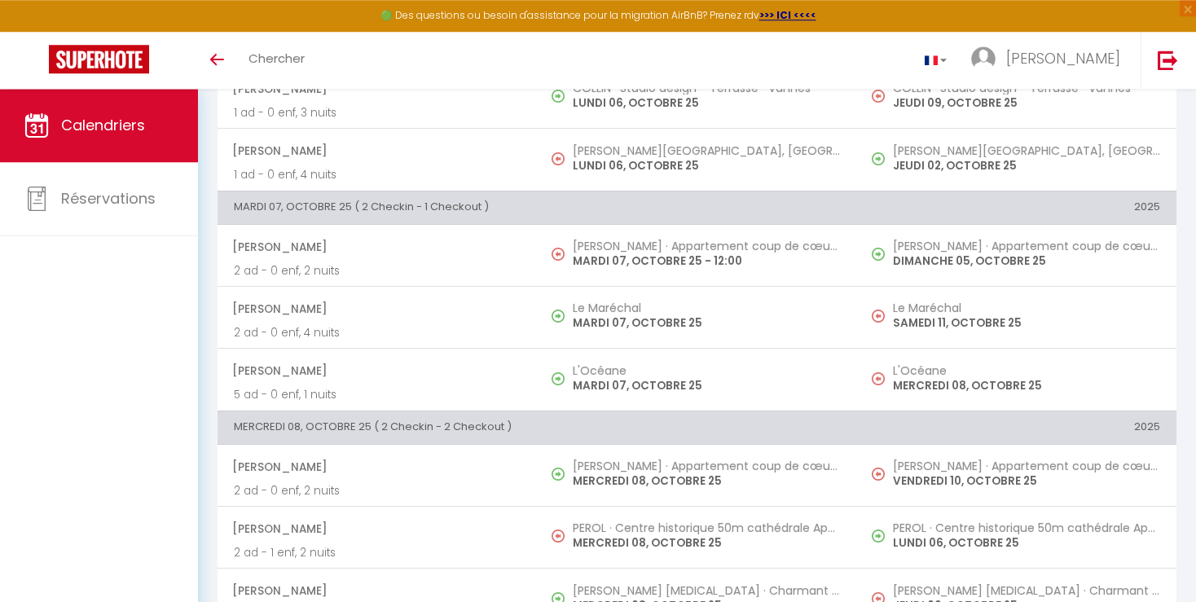
scroll to position [0, 0]
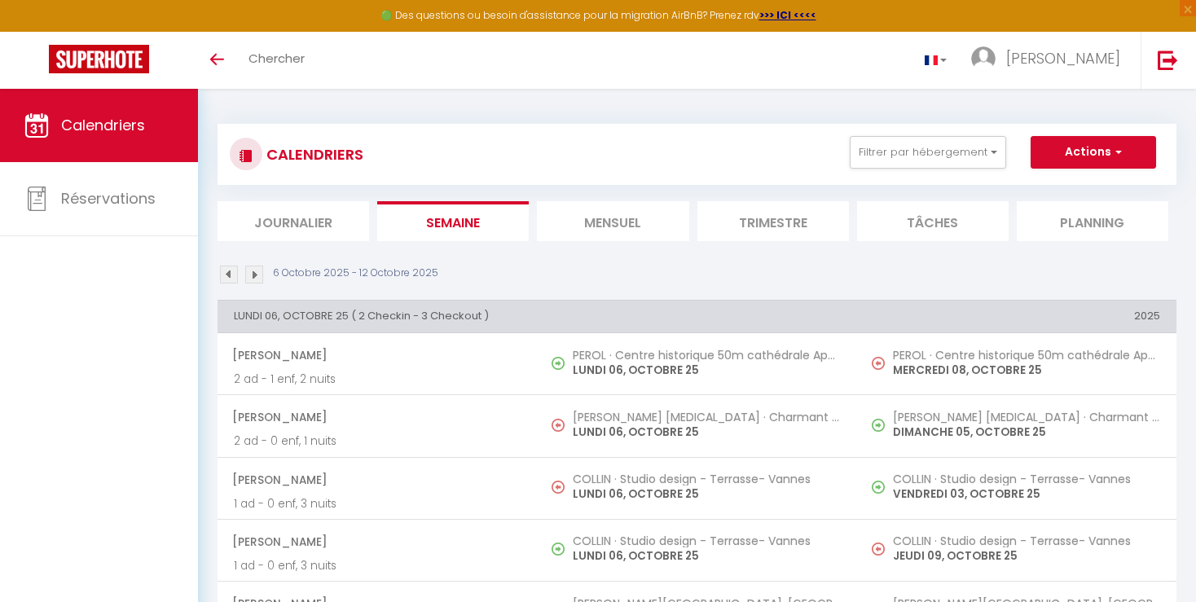
click at [259, 275] on img at bounding box center [254, 275] width 18 height 18
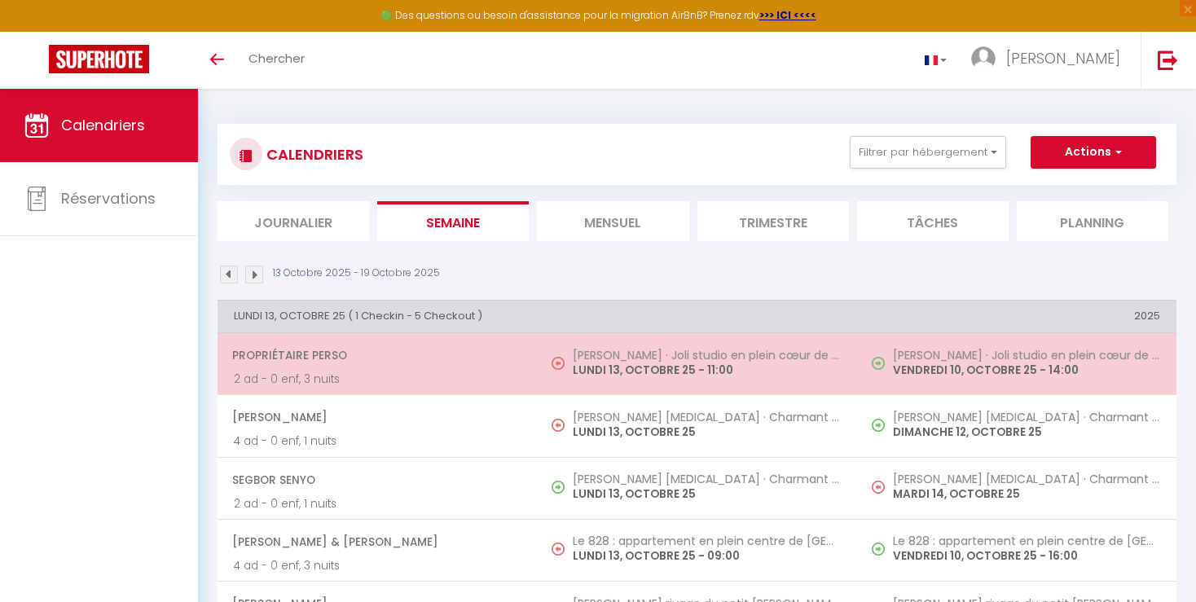
click at [1045, 370] on p "VENDREDI 10, OCTOBRE 25 - 14:00" at bounding box center [1026, 370] width 267 height 17
select select "KO"
select select "19302"
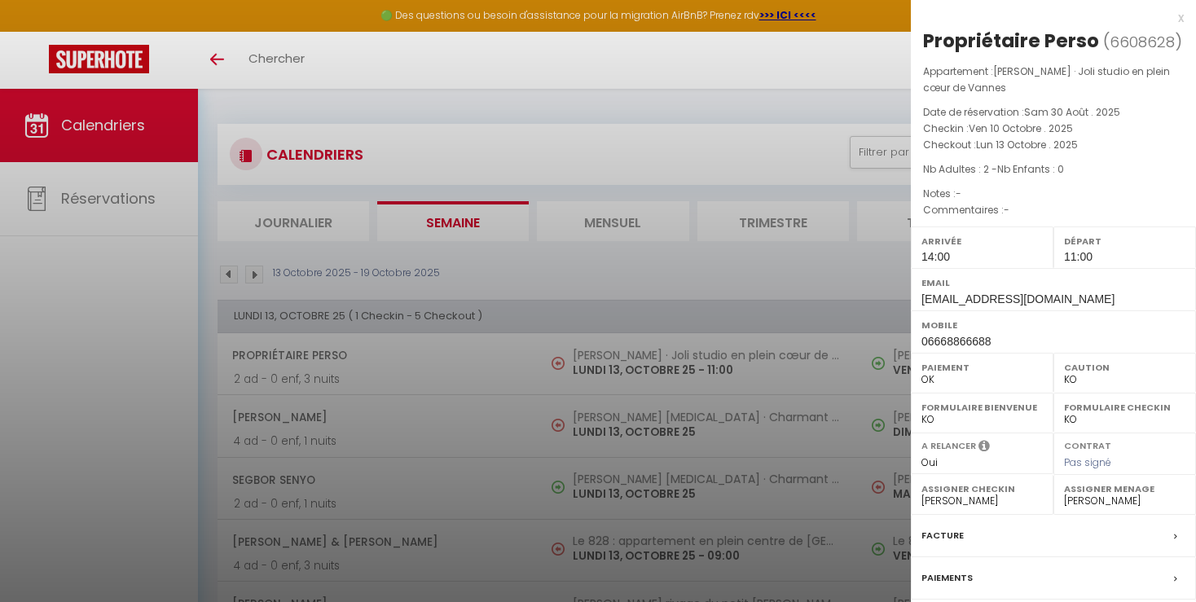
click at [848, 458] on div at bounding box center [598, 301] width 1196 height 602
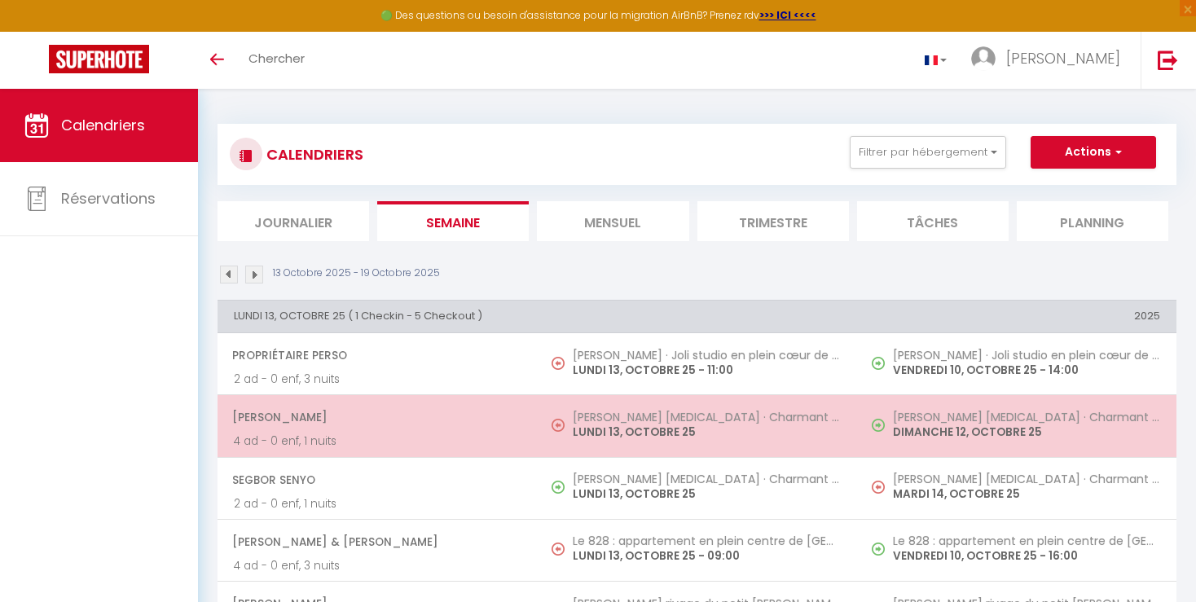
click at [995, 422] on h5 "[PERSON_NAME] [MEDICAL_DATA] · Charmant 3 pièces- [GEOGRAPHIC_DATA] avec parking" at bounding box center [1026, 417] width 267 height 13
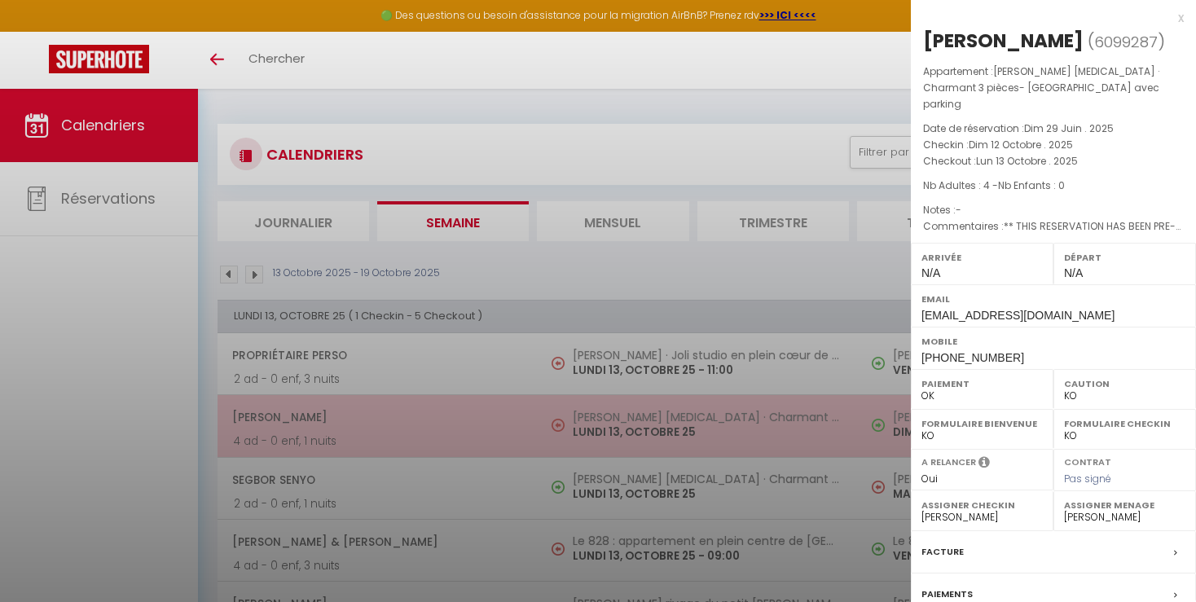
select select "OK"
select select "23660"
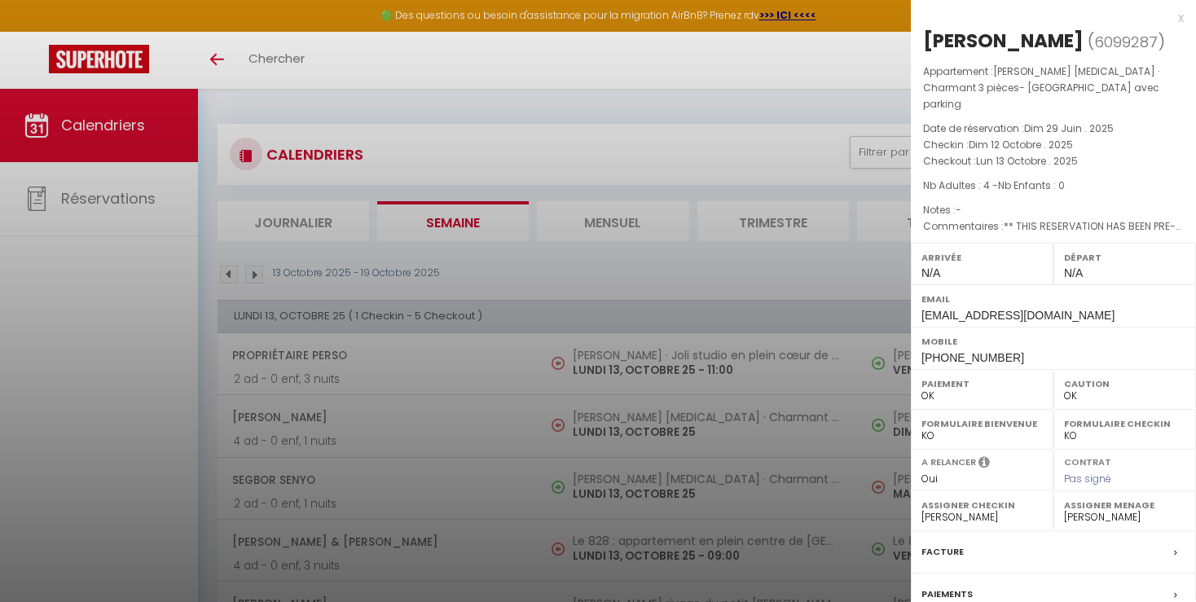
click at [817, 515] on div at bounding box center [598, 301] width 1196 height 602
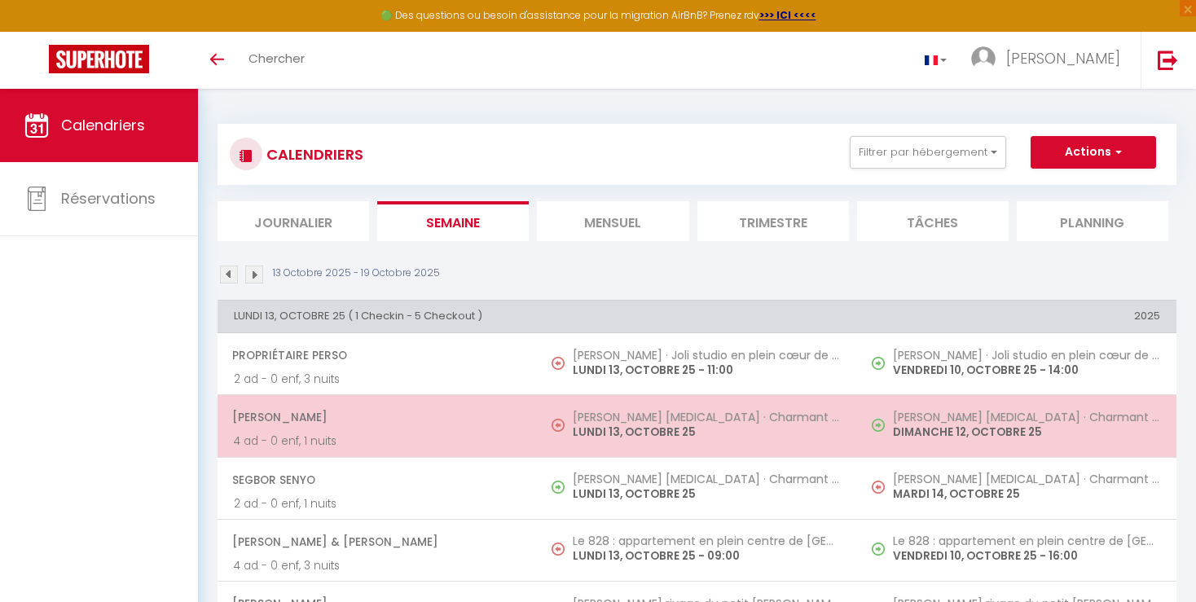
click at [932, 442] on td "[PERSON_NAME] [MEDICAL_DATA] · Charmant 3 pièces- [GEOGRAPHIC_DATA] avec parkin…" at bounding box center [1016, 426] width 319 height 62
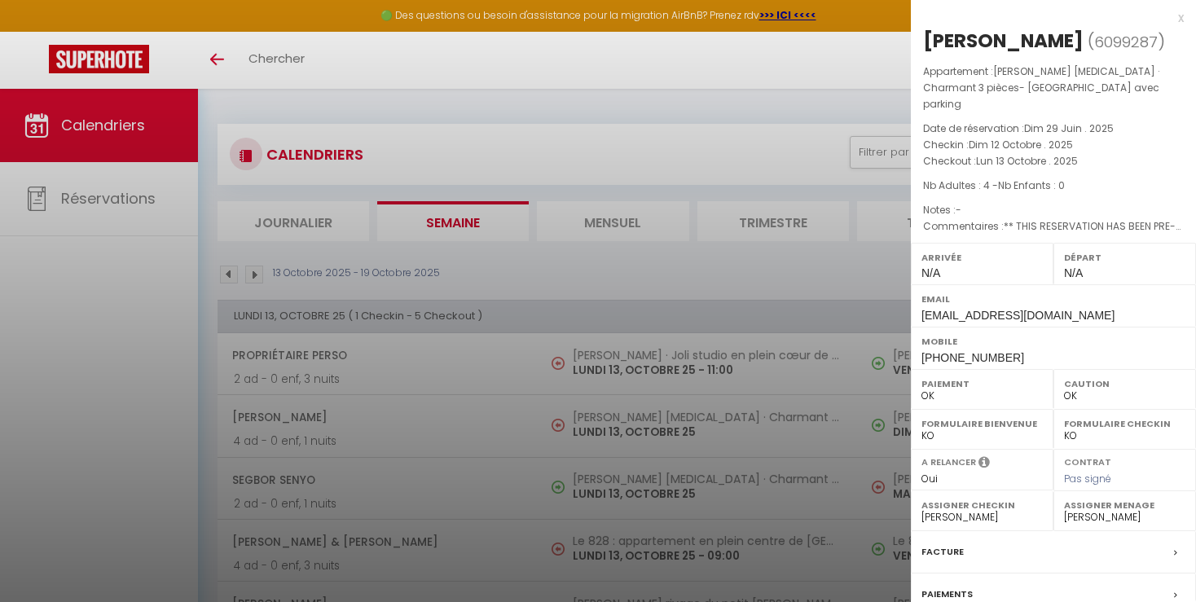
click at [835, 503] on div at bounding box center [598, 301] width 1196 height 602
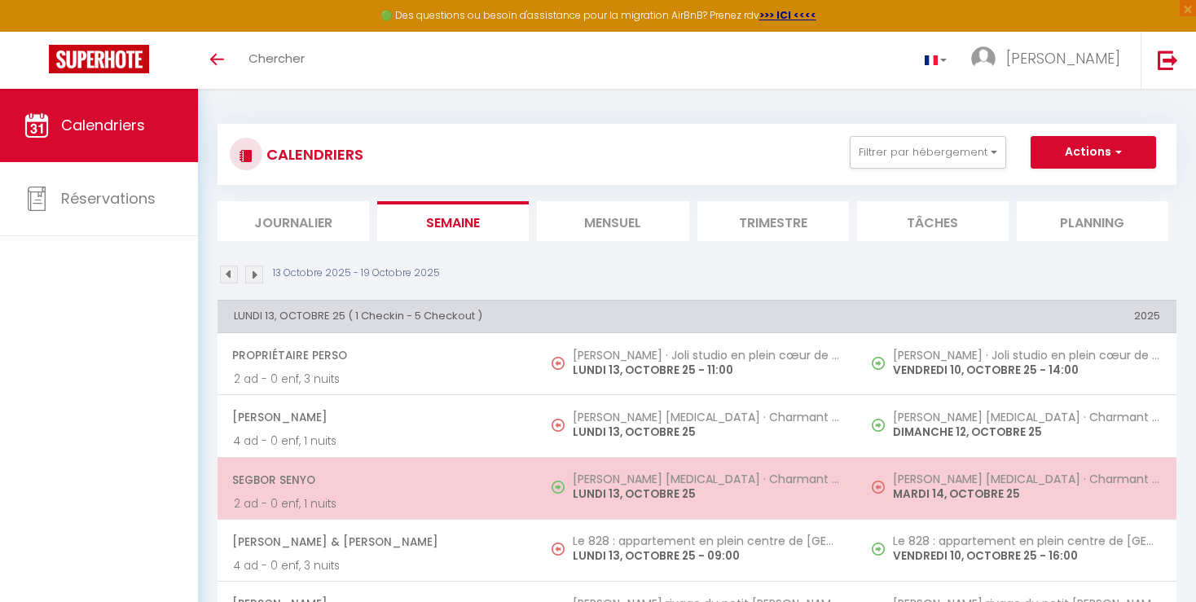
click at [956, 484] on h5 "[PERSON_NAME] [MEDICAL_DATA] · Charmant 3 pièces- [GEOGRAPHIC_DATA] avec parking" at bounding box center [1026, 478] width 267 height 13
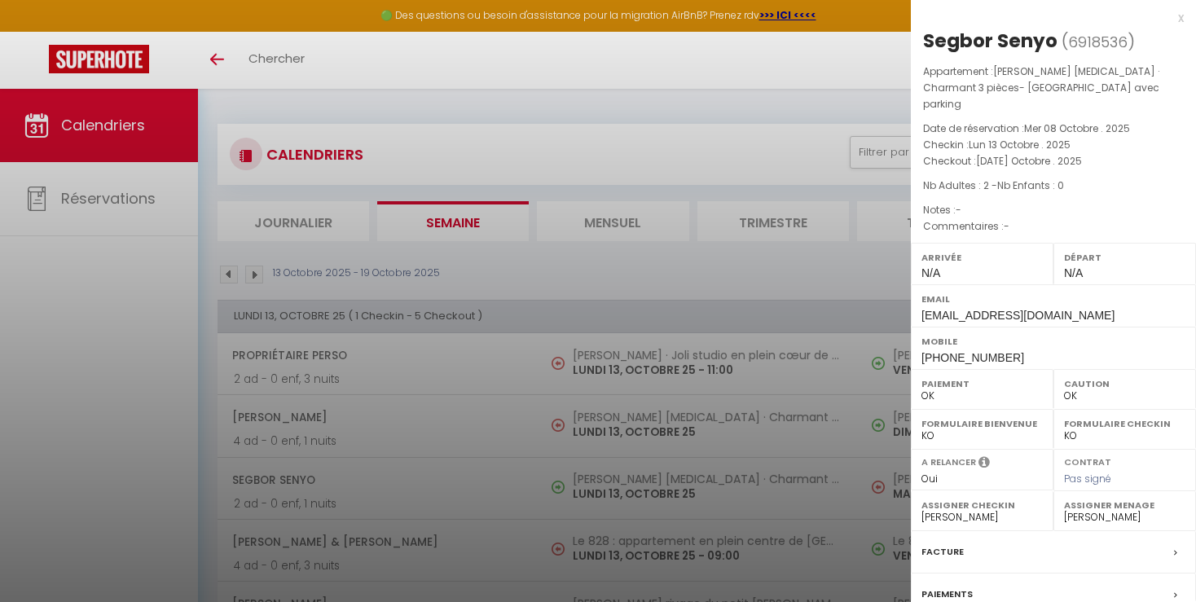
click at [847, 498] on div at bounding box center [598, 301] width 1196 height 602
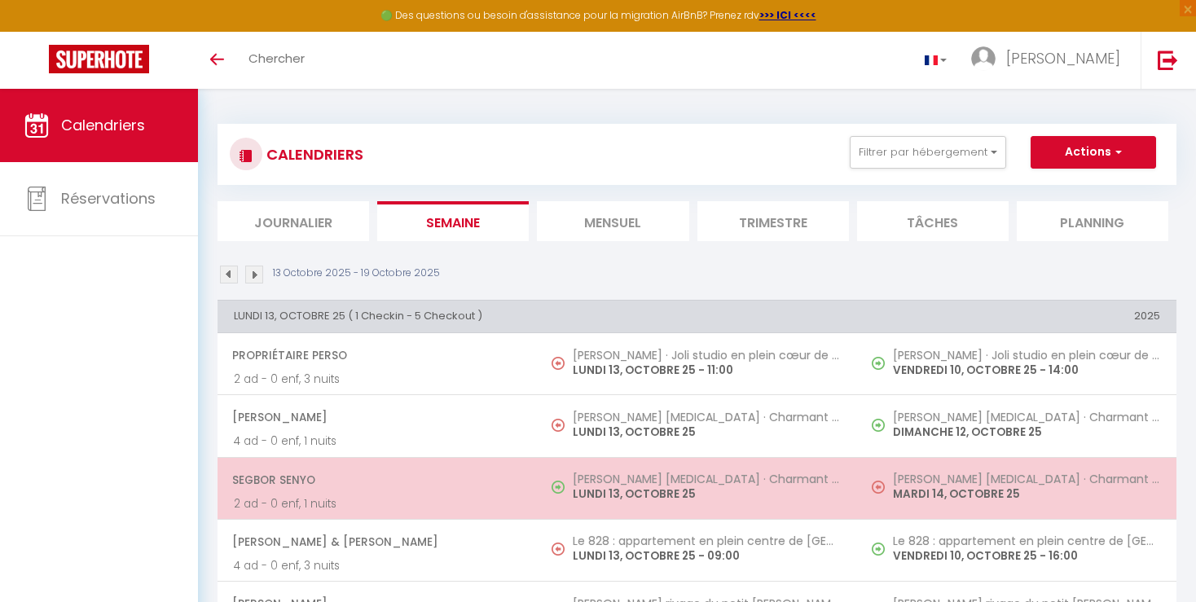
click at [930, 486] on p "MARDI 14, OCTOBRE 25" at bounding box center [1026, 493] width 267 height 17
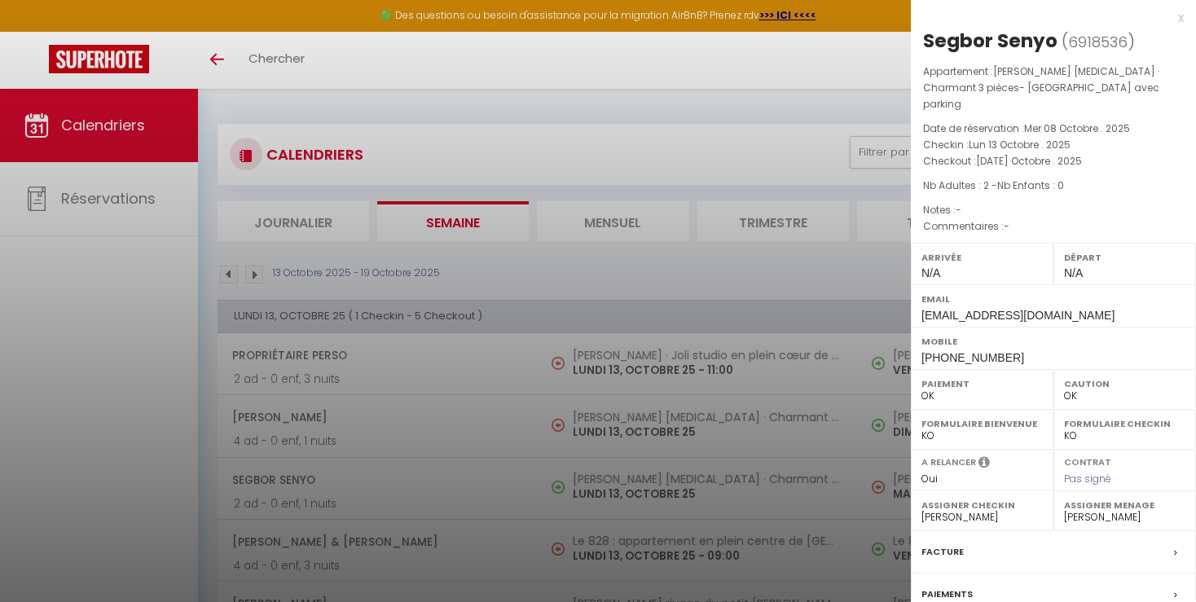
click at [811, 500] on div at bounding box center [598, 301] width 1196 height 602
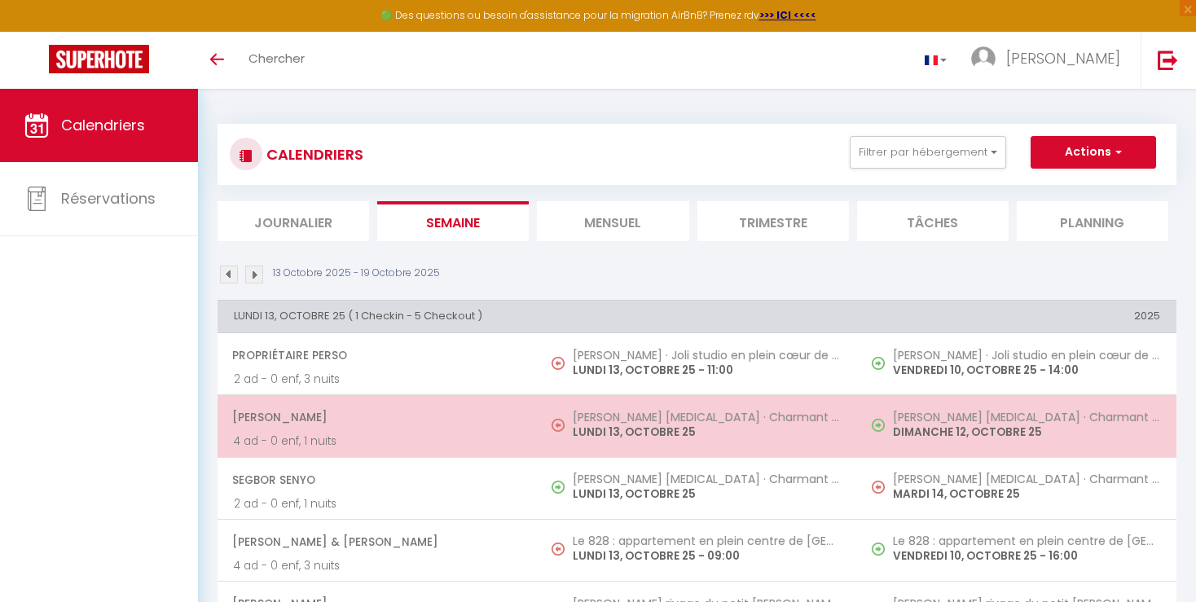
click at [920, 435] on p "DIMANCHE 12, OCTOBRE 25" at bounding box center [1026, 432] width 267 height 17
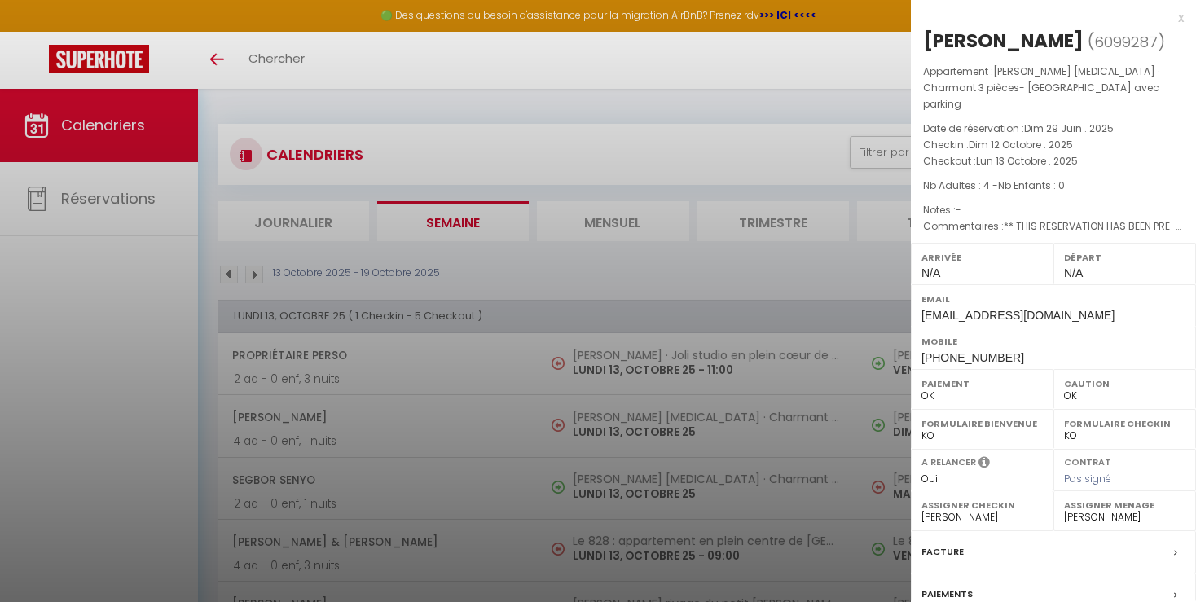
click at [859, 487] on div at bounding box center [598, 301] width 1196 height 602
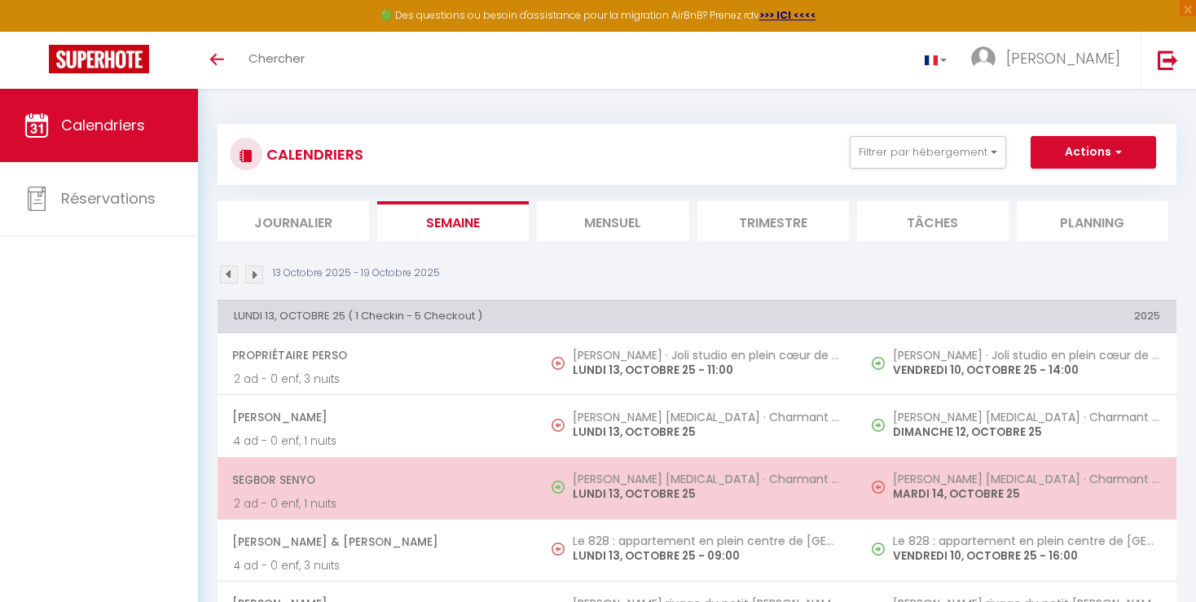
click at [901, 486] on p "MARDI 14, OCTOBRE 25" at bounding box center [1026, 493] width 267 height 17
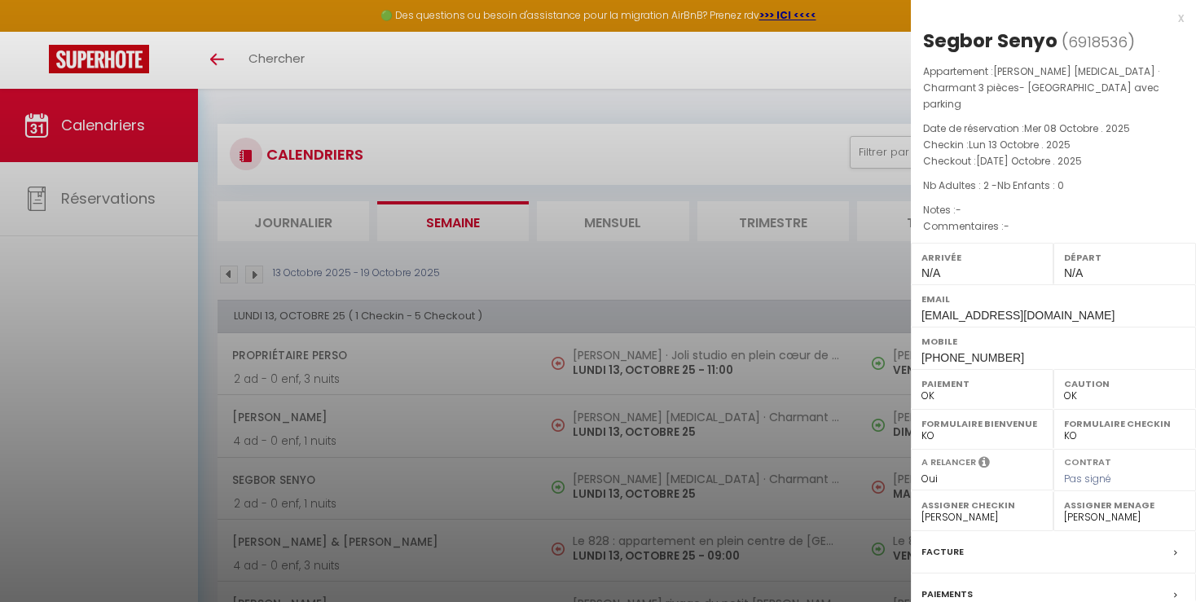
click at [851, 503] on div at bounding box center [598, 301] width 1196 height 602
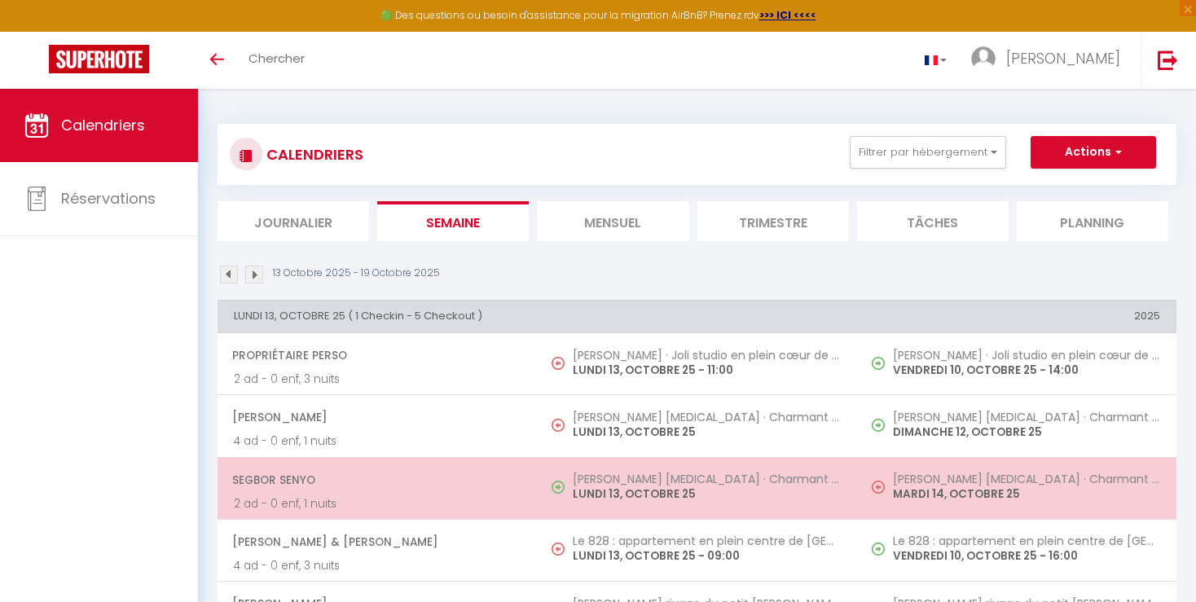
click at [959, 488] on p "MARDI 14, OCTOBRE 25" at bounding box center [1026, 493] width 267 height 17
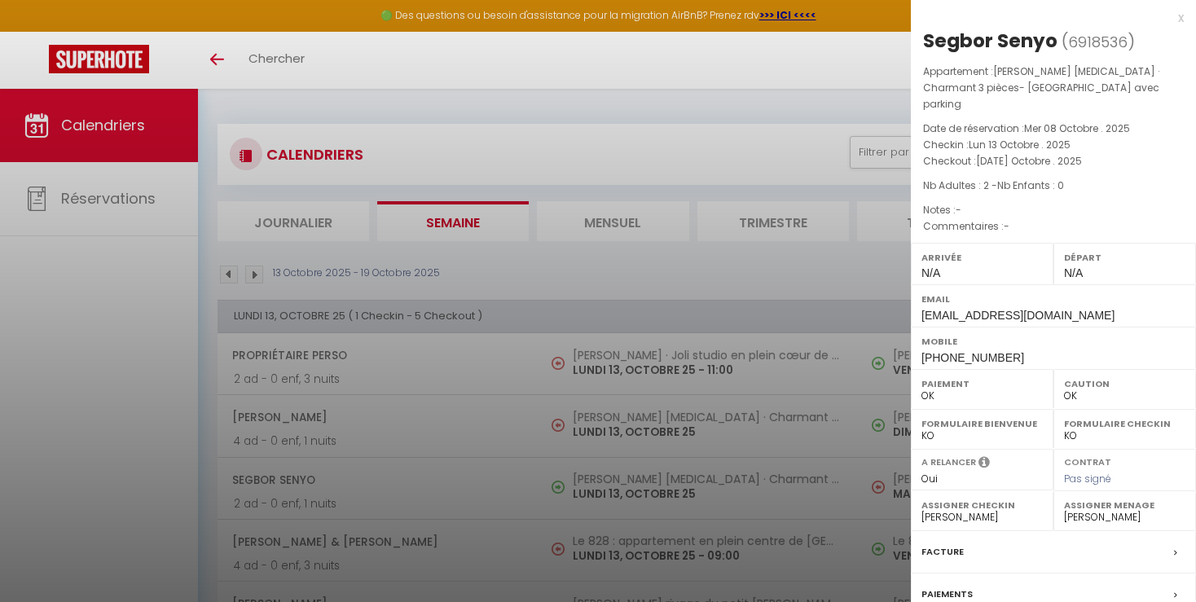
click at [844, 523] on div at bounding box center [598, 301] width 1196 height 602
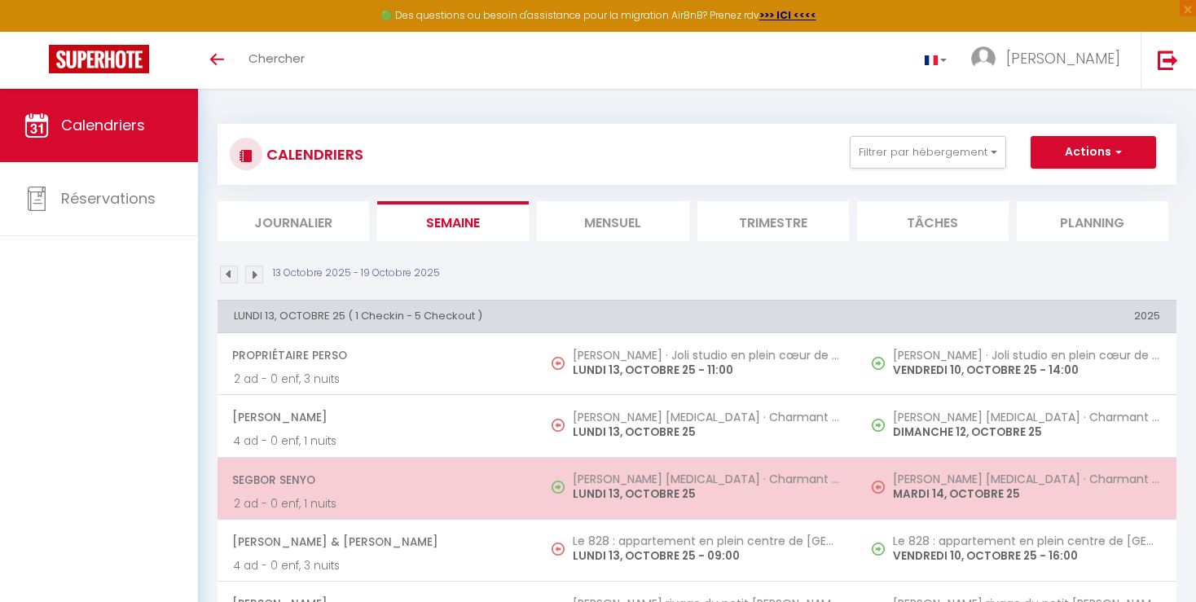
click at [1078, 479] on h5 "[PERSON_NAME] [MEDICAL_DATA] · Charmant 3 pièces- [GEOGRAPHIC_DATA] avec parking" at bounding box center [1026, 478] width 267 height 13
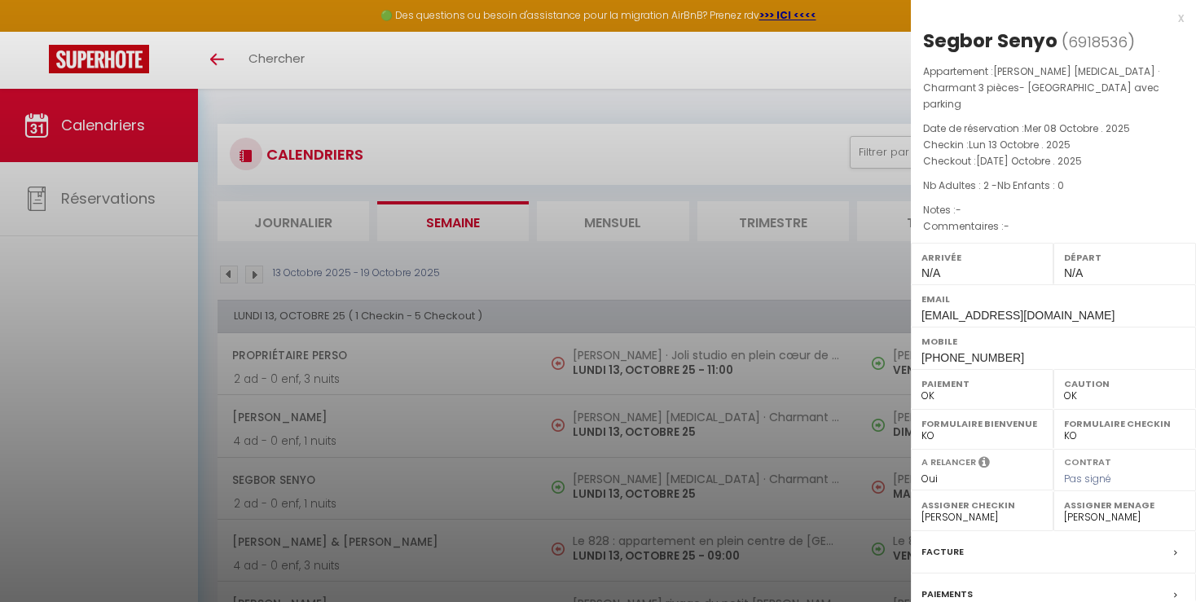
click at [842, 500] on div at bounding box center [598, 301] width 1196 height 602
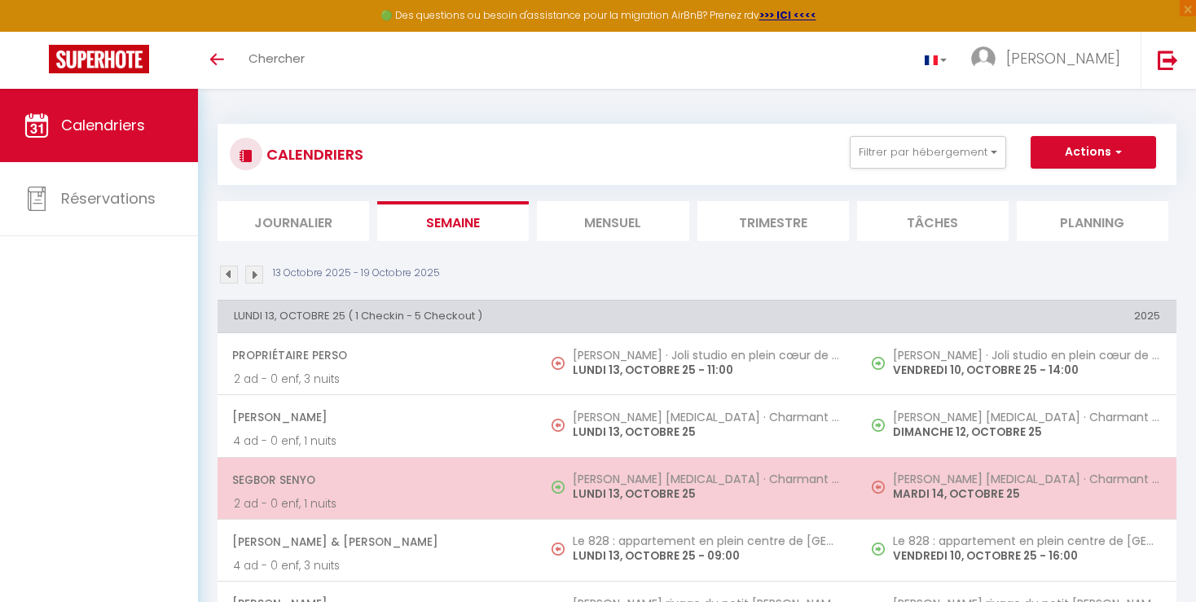
click at [922, 487] on p "MARDI 14, OCTOBRE 25" at bounding box center [1026, 493] width 267 height 17
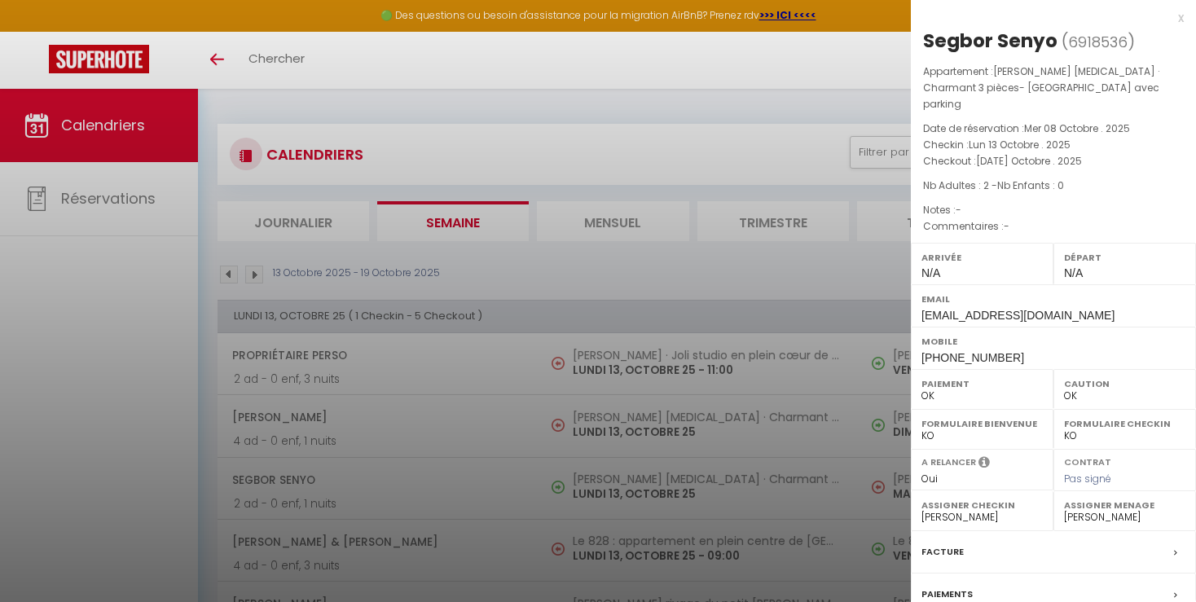
click at [848, 434] on div at bounding box center [598, 301] width 1196 height 602
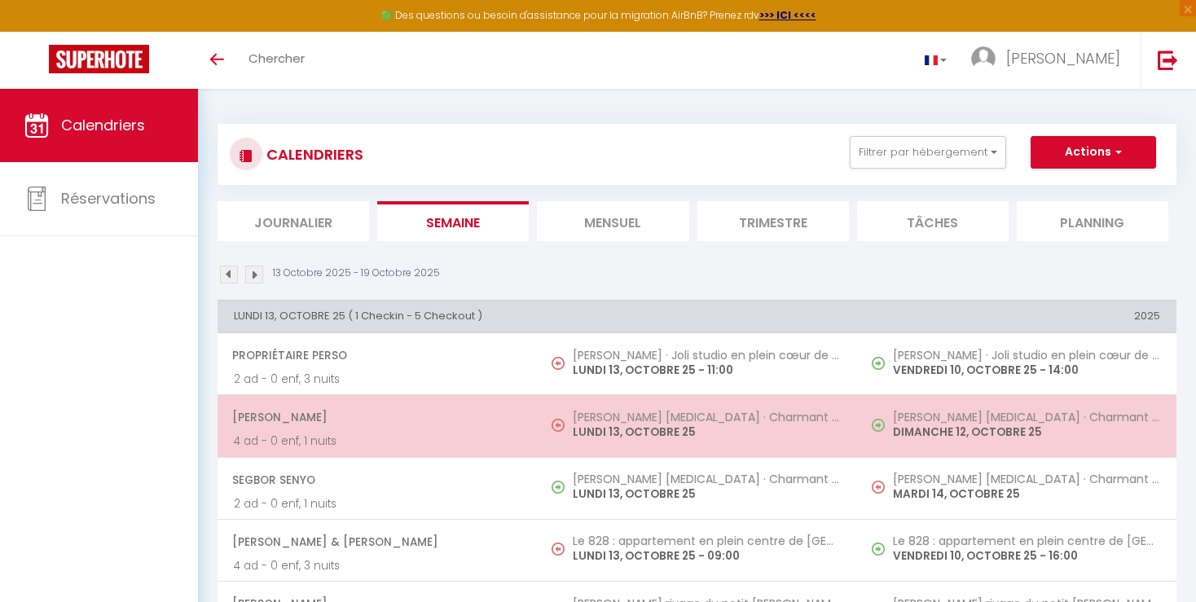
click at [969, 436] on p "DIMANCHE 12, OCTOBRE 25" at bounding box center [1026, 432] width 267 height 17
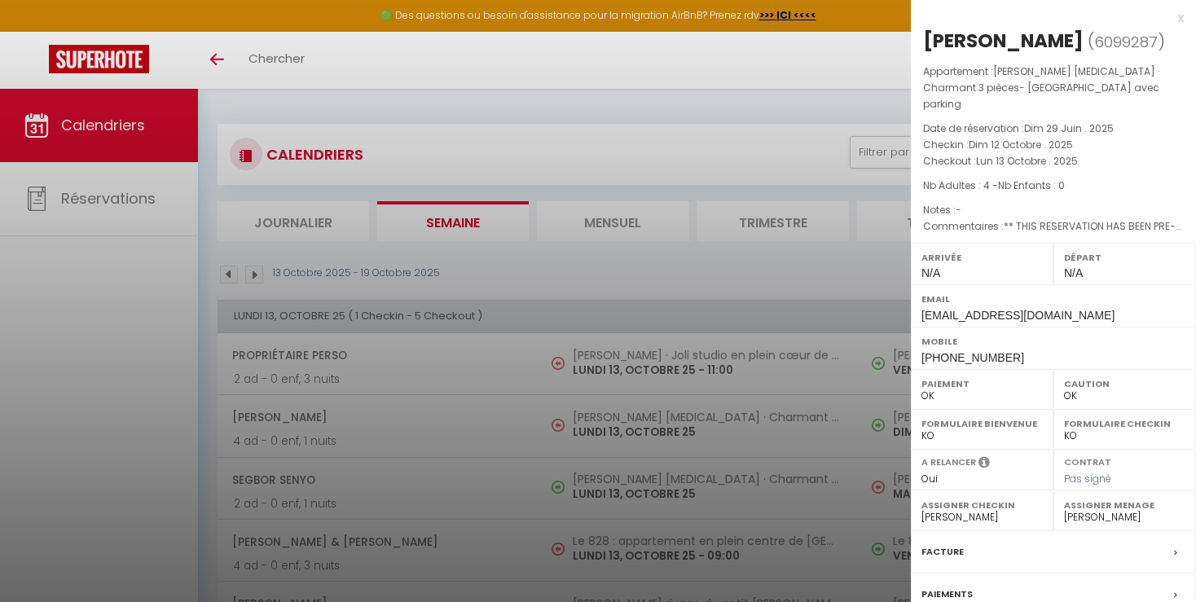
click at [836, 529] on div at bounding box center [598, 301] width 1196 height 602
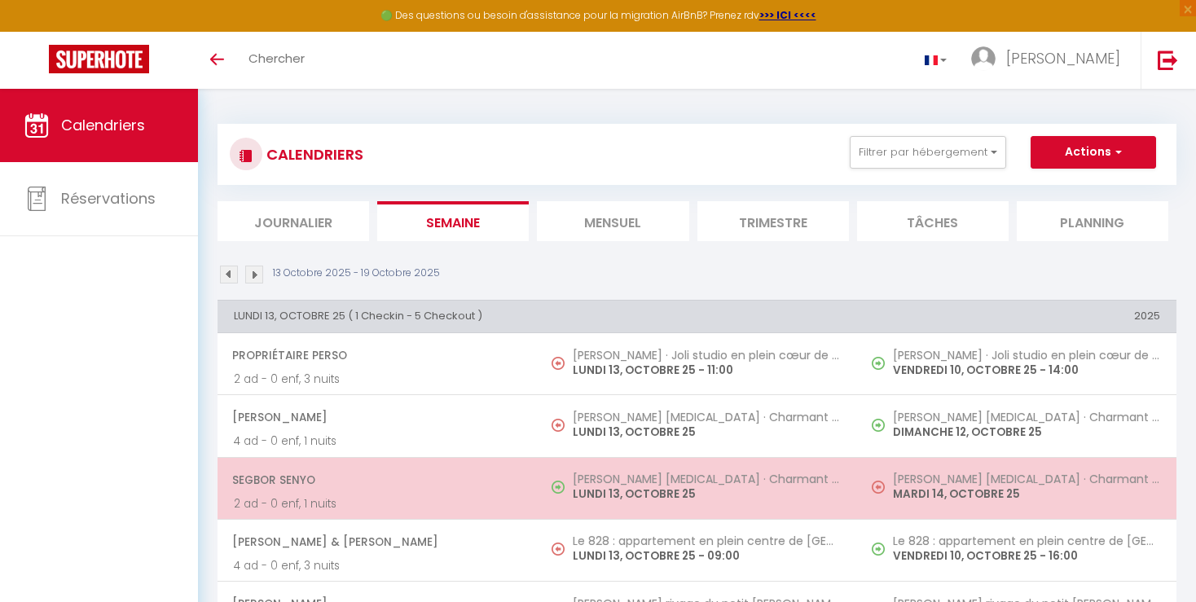
click at [979, 490] on p "MARDI 14, OCTOBRE 25" at bounding box center [1026, 493] width 267 height 17
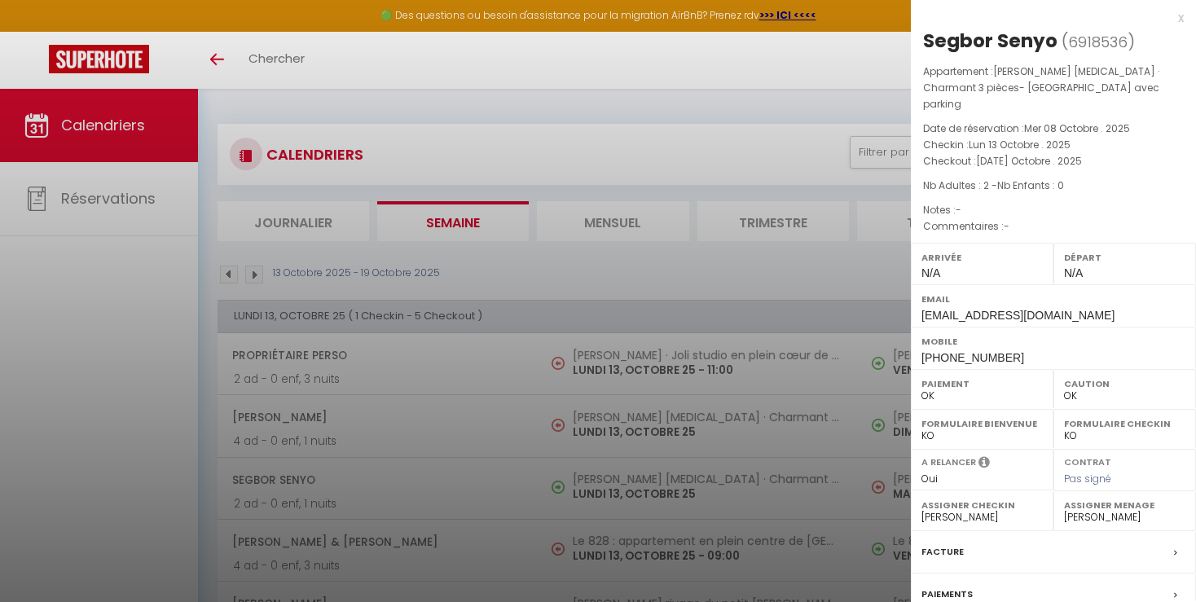
click at [827, 525] on div at bounding box center [598, 301] width 1196 height 602
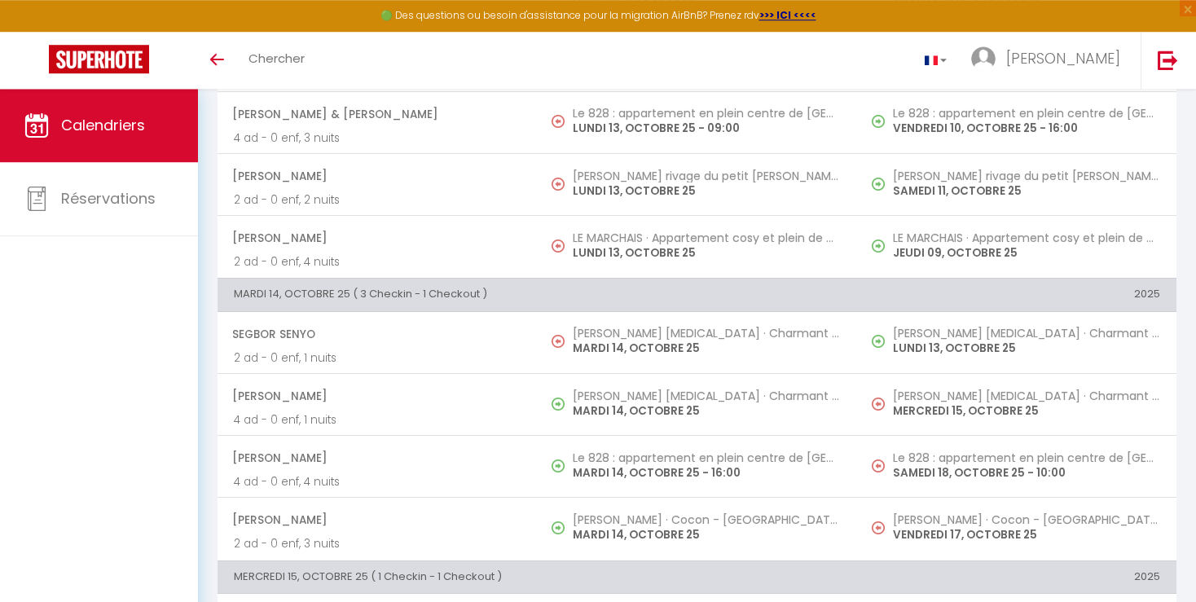
scroll to position [430, 0]
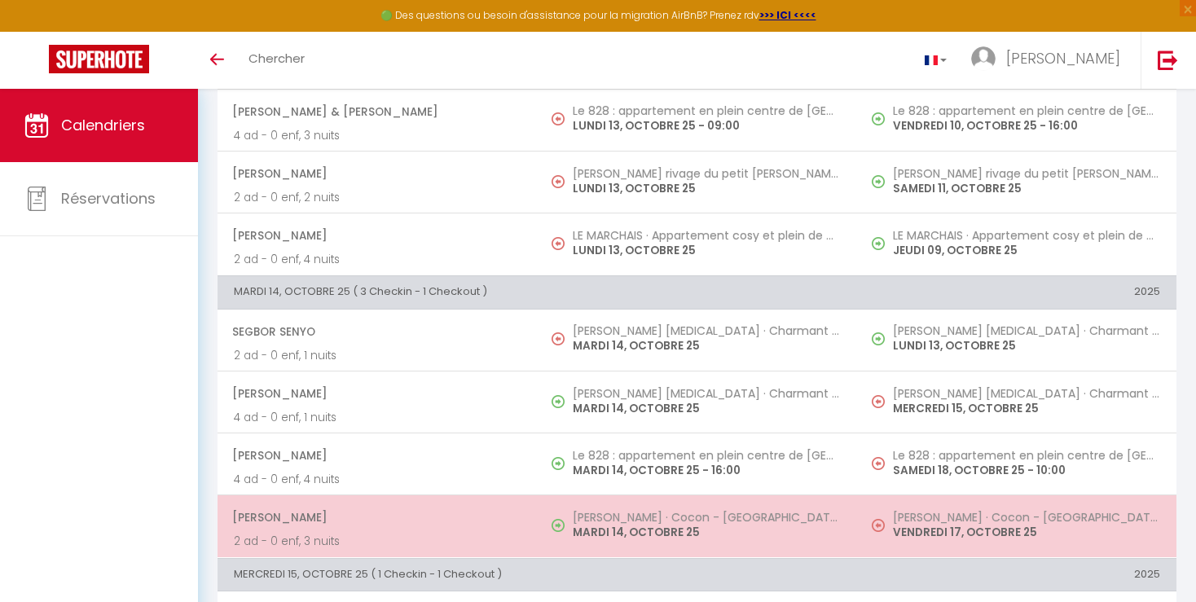
click at [1061, 524] on p "VENDREDI 17, OCTOBRE 25" at bounding box center [1026, 532] width 267 height 17
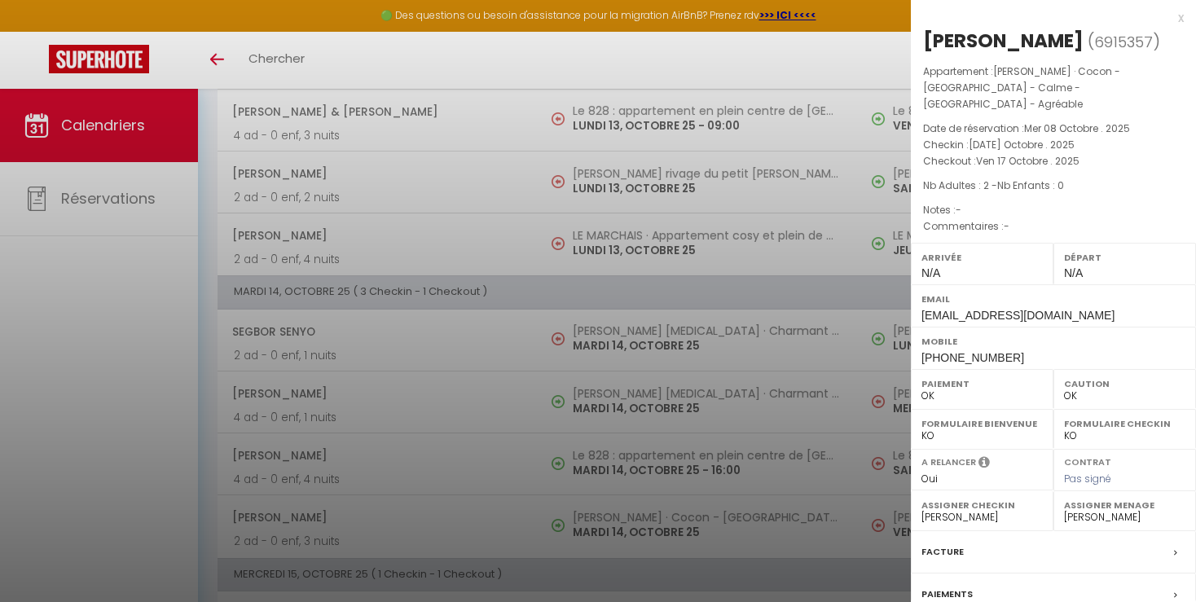
click at [850, 542] on div at bounding box center [598, 301] width 1196 height 602
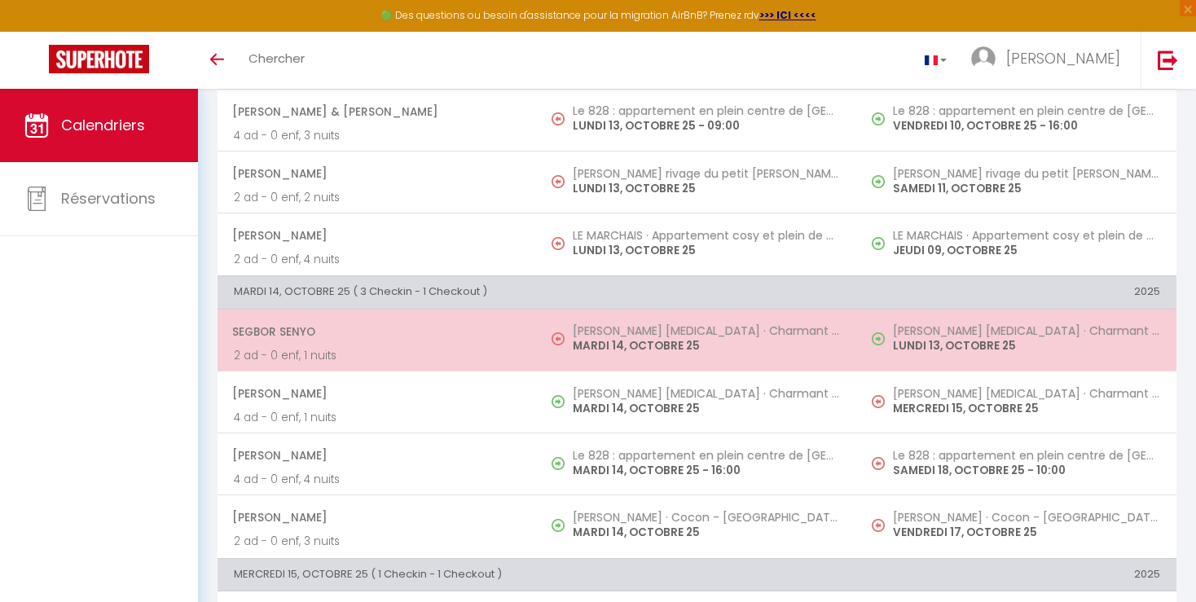
click at [985, 355] on td "[PERSON_NAME] [MEDICAL_DATA] · Charmant 3 pièces- [GEOGRAPHIC_DATA] avec parkin…" at bounding box center [1016, 340] width 319 height 62
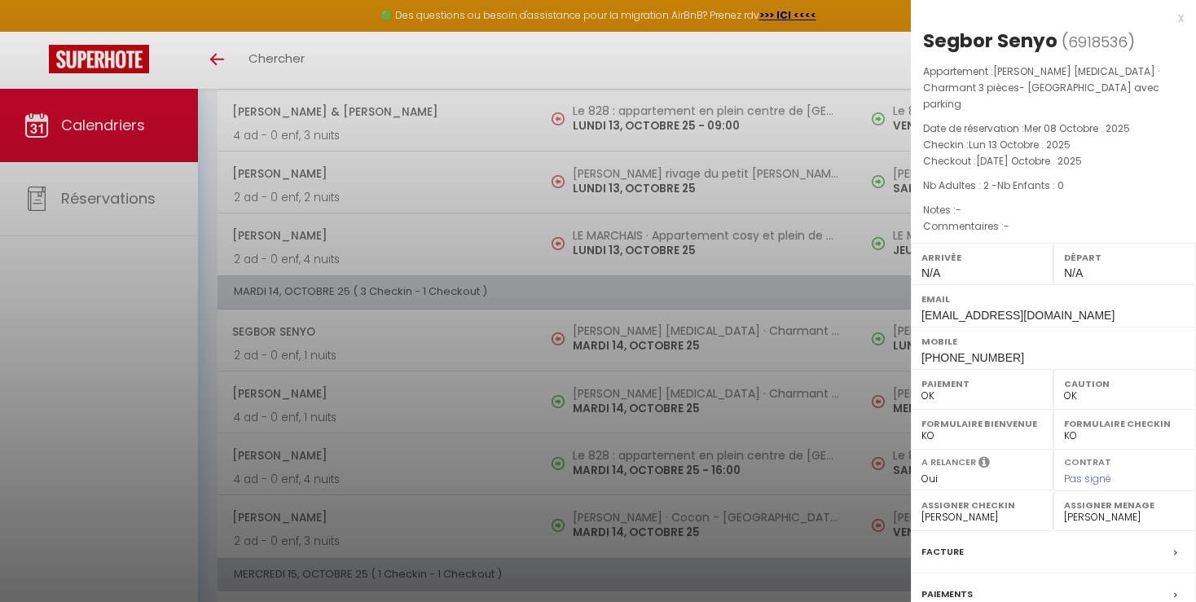
click at [834, 435] on div at bounding box center [598, 301] width 1196 height 602
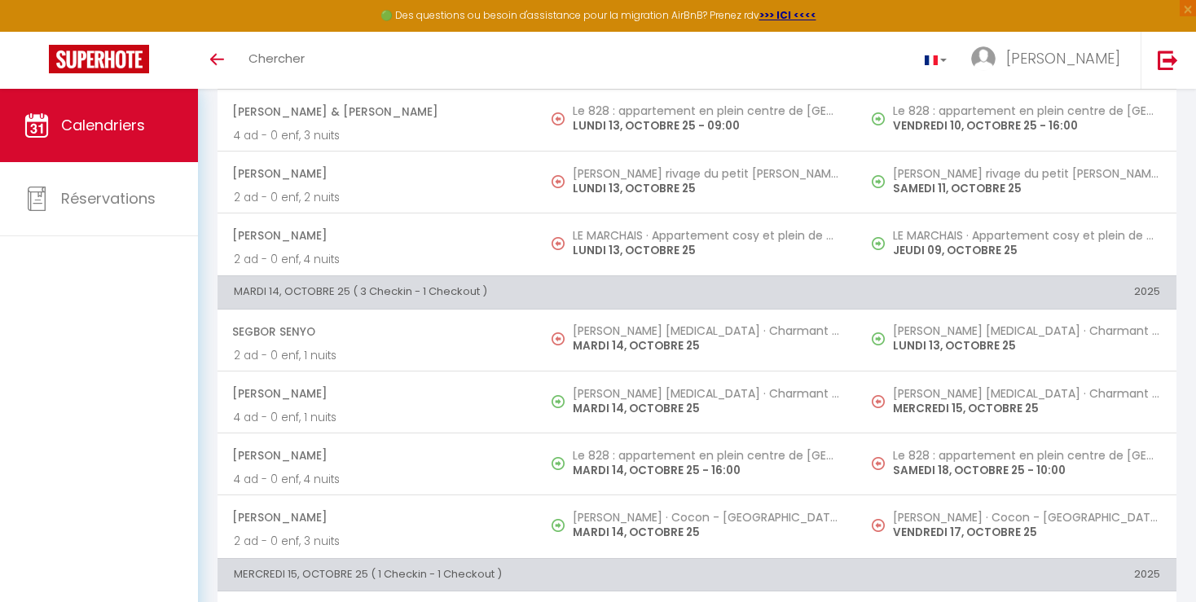
scroll to position [0, 0]
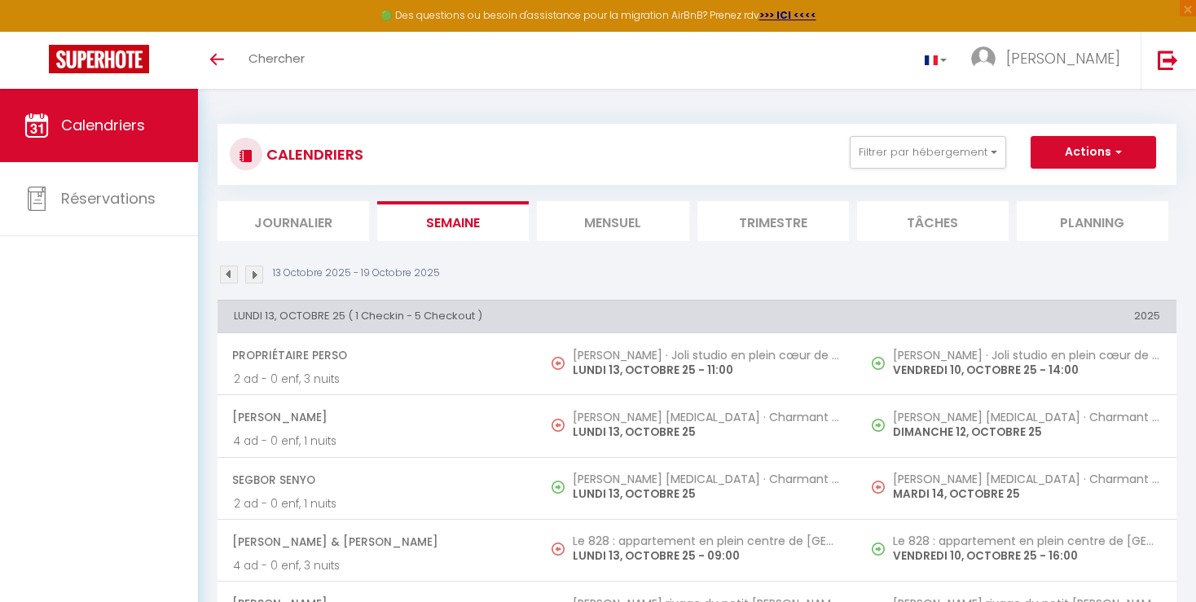
click at [233, 282] on img at bounding box center [229, 275] width 18 height 18
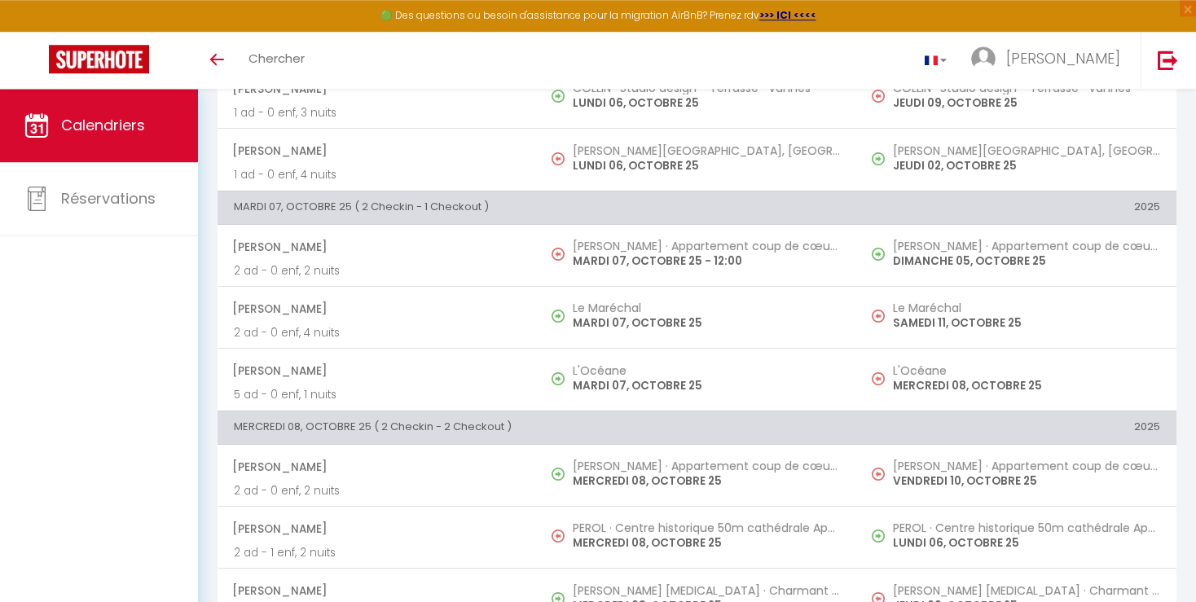
scroll to position [459, 0]
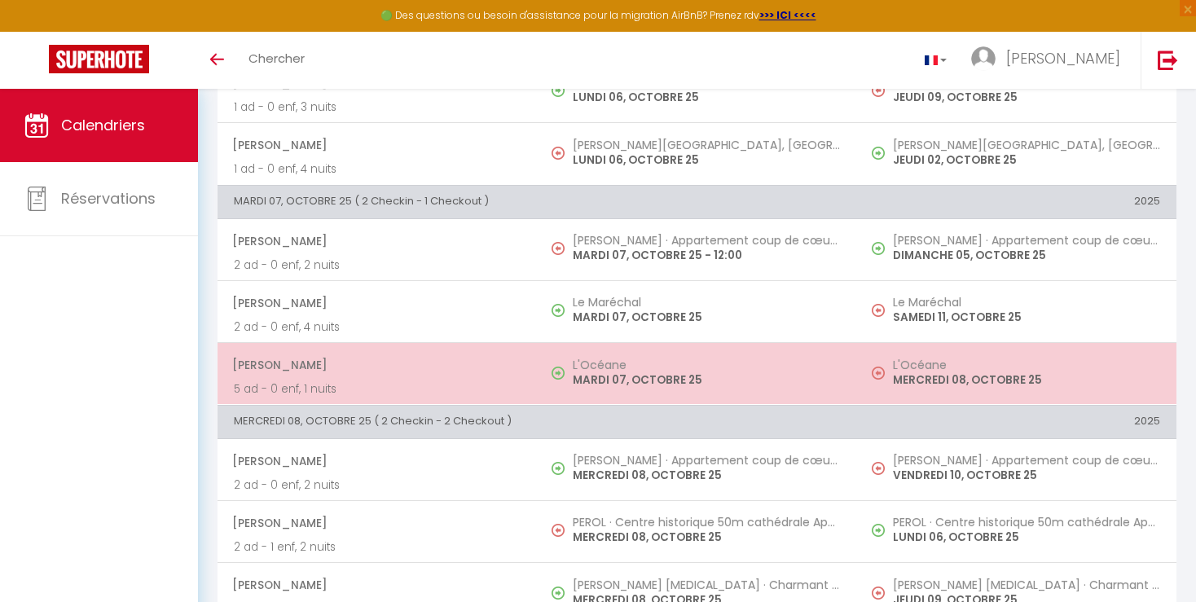
click at [1004, 385] on p "MERCREDI 08, OCTOBRE 25" at bounding box center [1026, 379] width 267 height 17
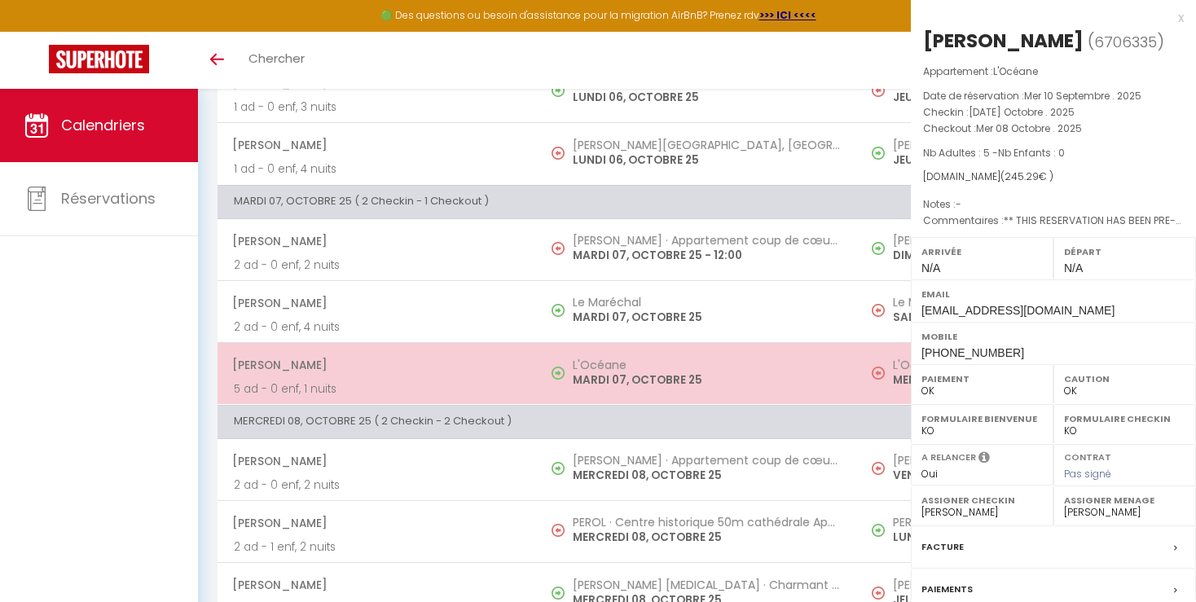
select select "KO"
select select
select select "52373"
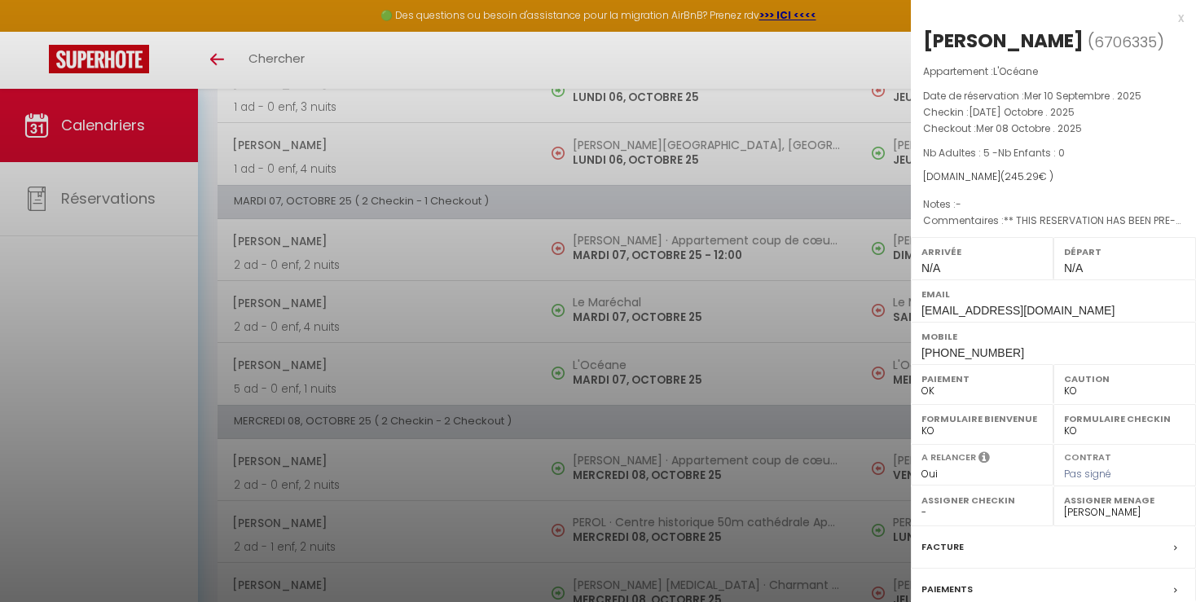
click at [790, 383] on div at bounding box center [598, 301] width 1196 height 602
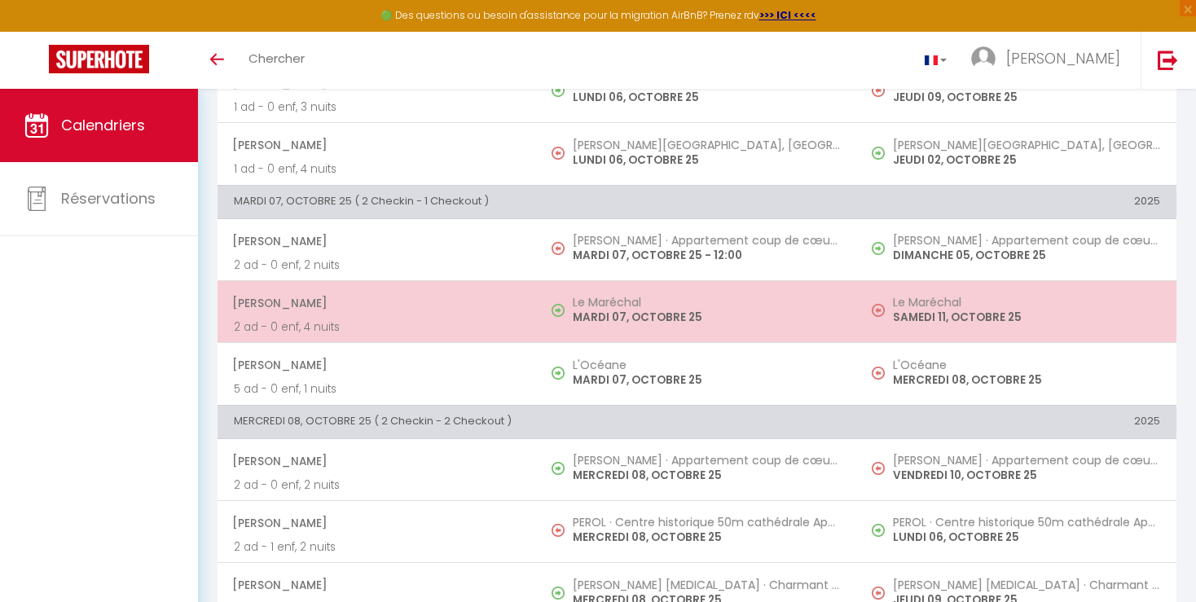
click at [951, 305] on h5 "Le Maréchal" at bounding box center [1026, 302] width 267 height 13
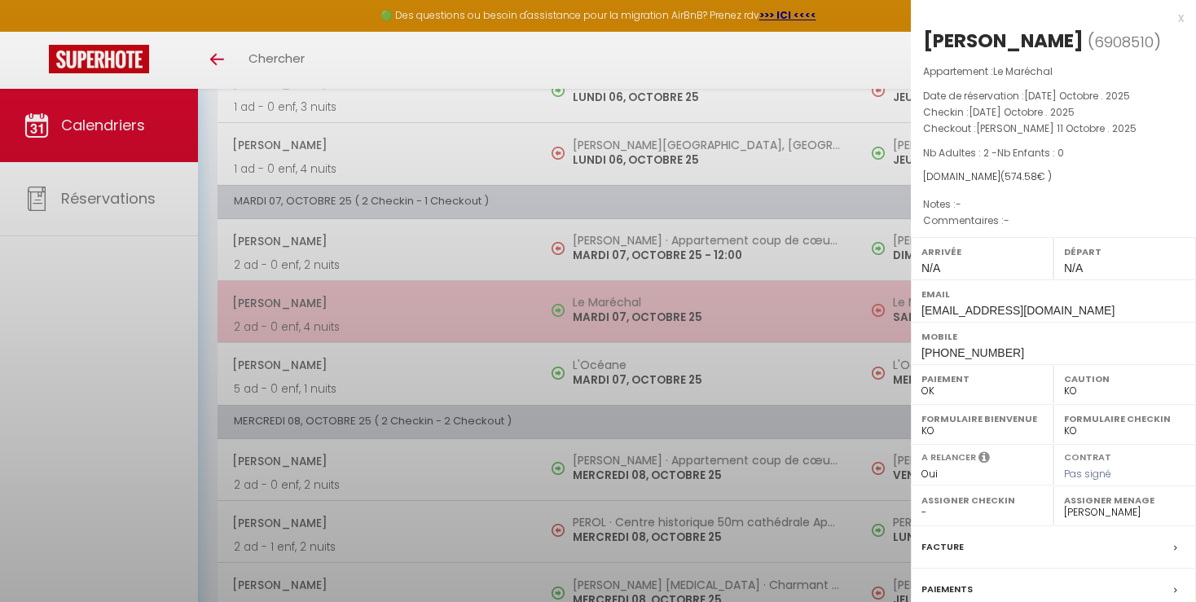
select select "OK"
select select "52131"
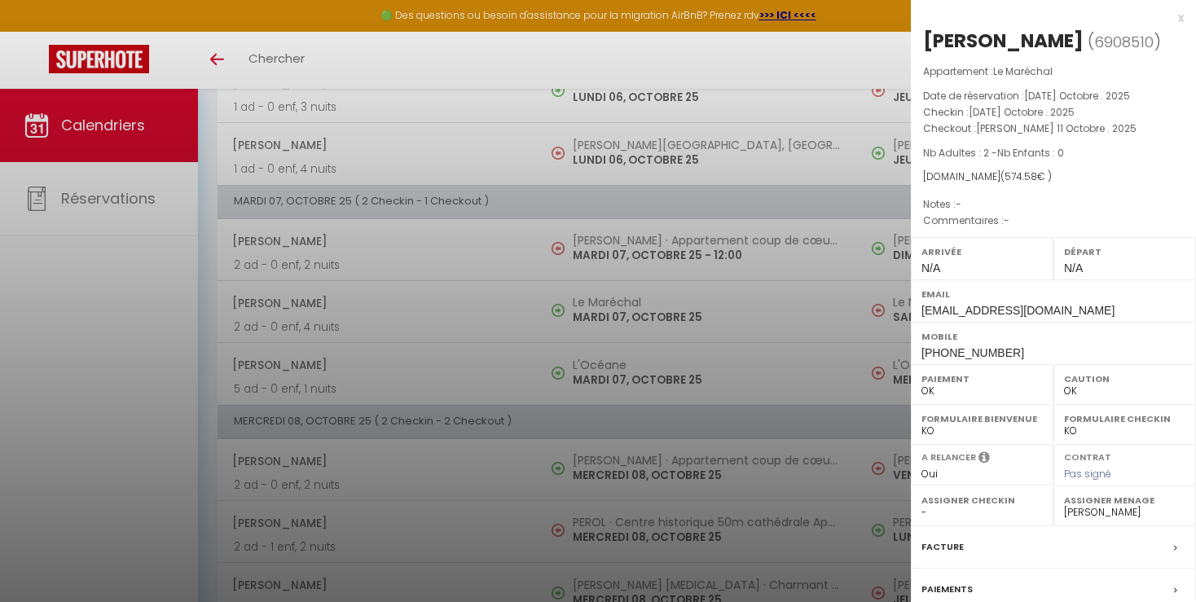
click at [800, 390] on div at bounding box center [598, 301] width 1196 height 602
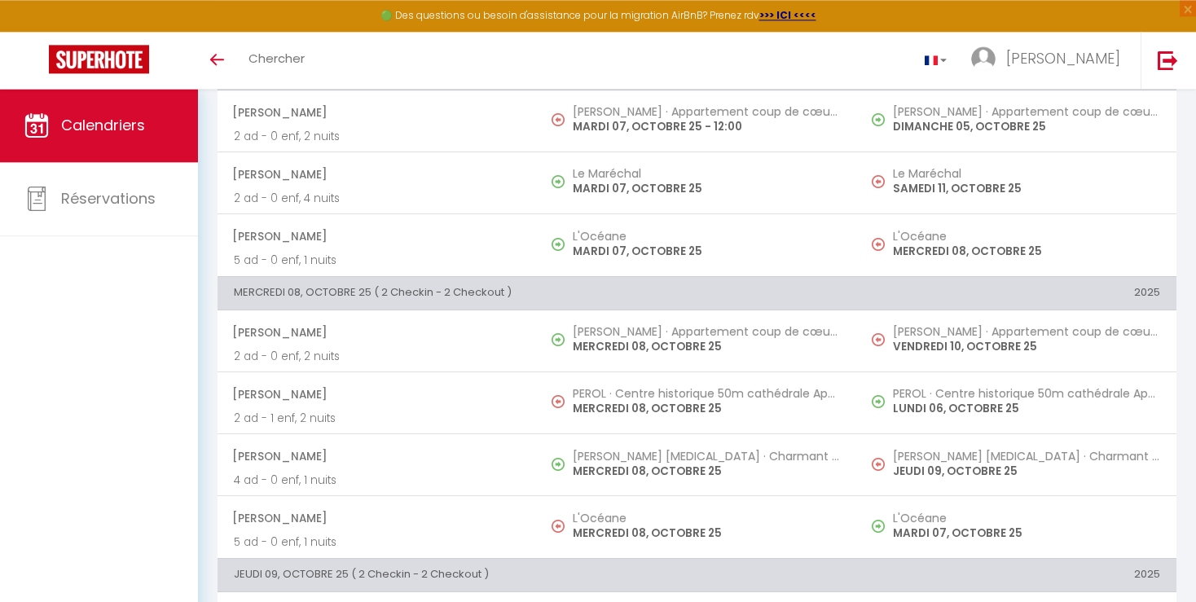
scroll to position [645, 0]
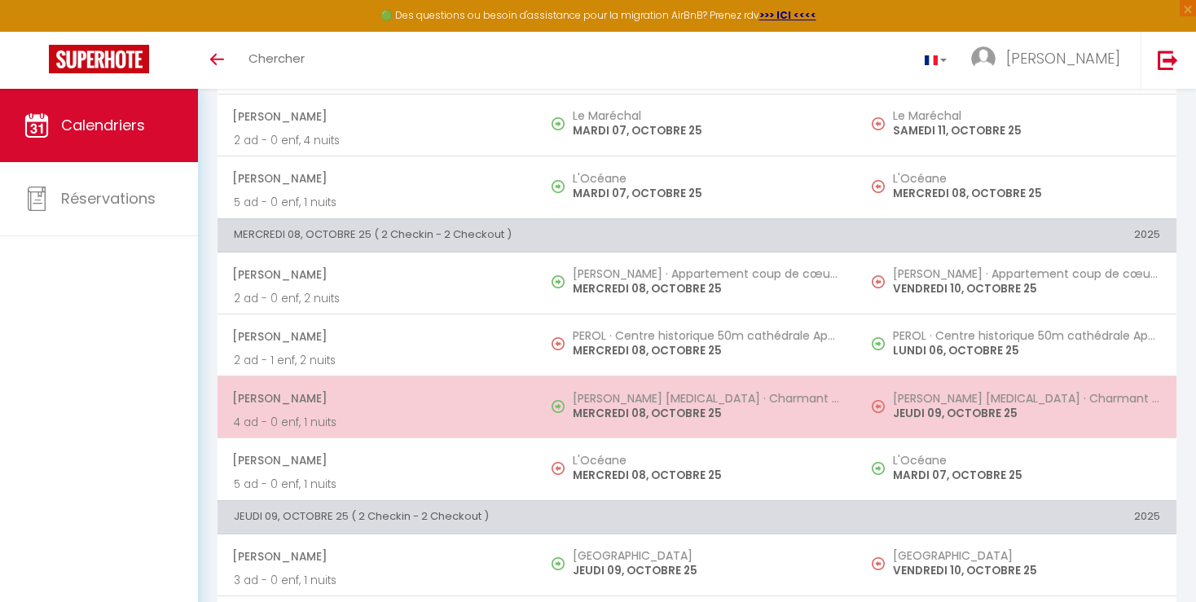
click at [964, 406] on p "JEUDI 09, OCTOBRE 25" at bounding box center [1026, 413] width 267 height 17
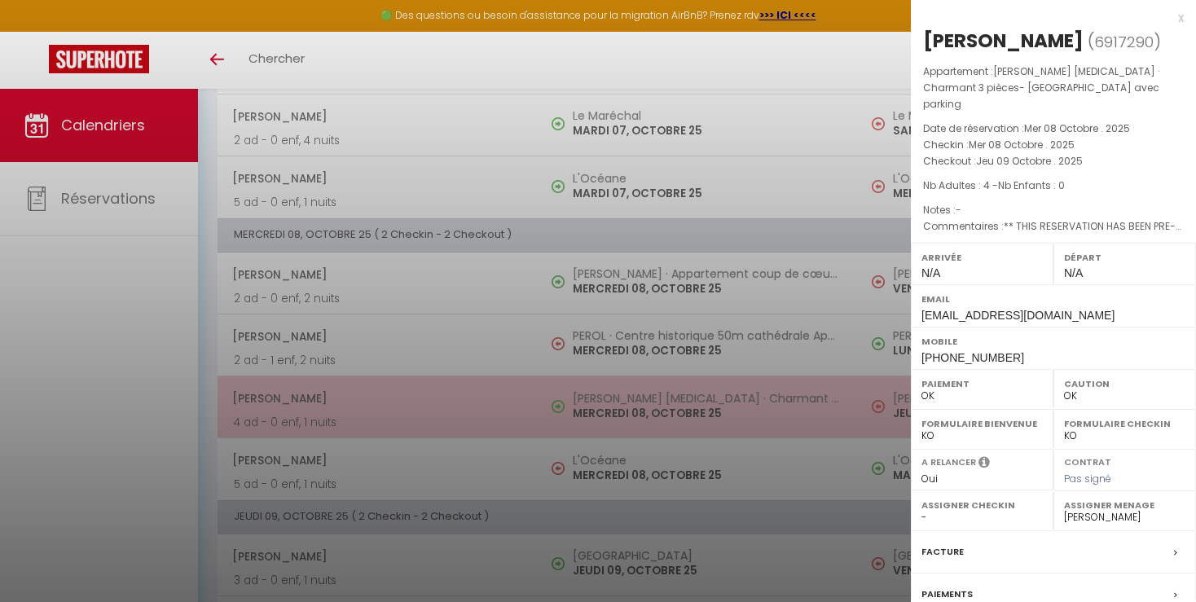
select select "19302"
select select "23660"
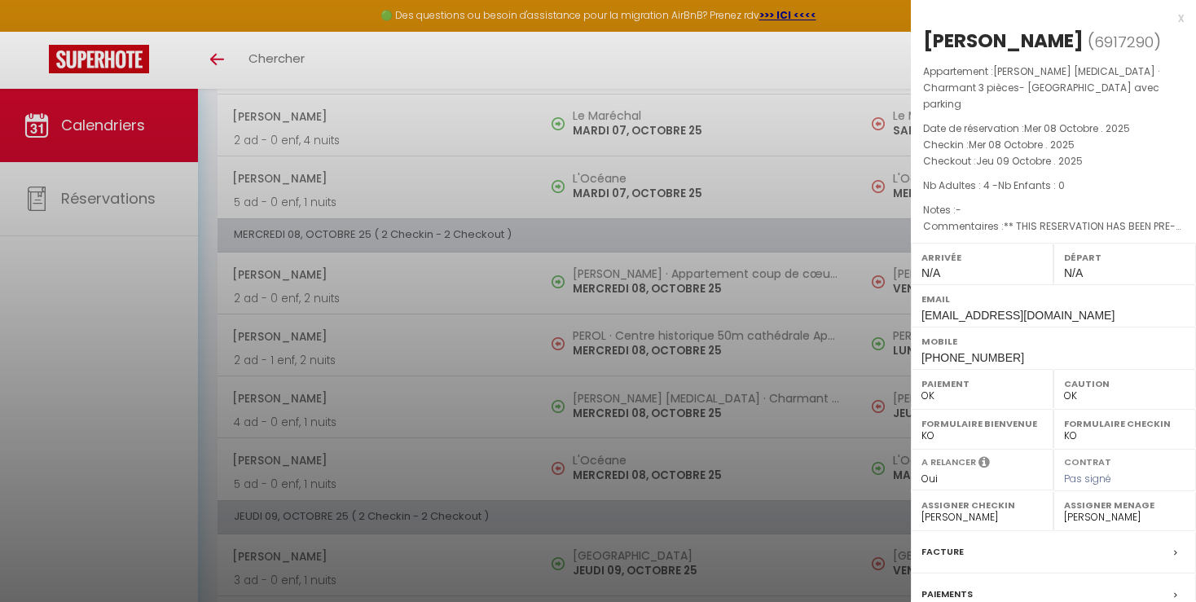
click at [759, 469] on div at bounding box center [598, 301] width 1196 height 602
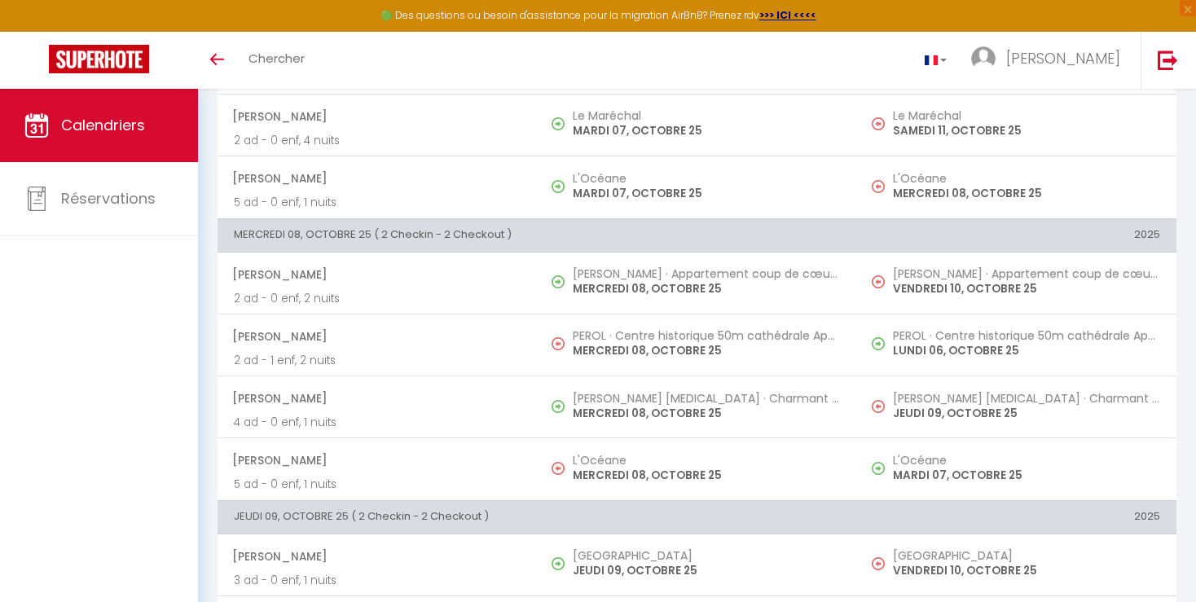
click at [899, 448] on td "L'[PERSON_NAME] MARDI 07, OCTOBRE 25" at bounding box center [1016, 469] width 319 height 62
select select "KO"
select select
select select "52373"
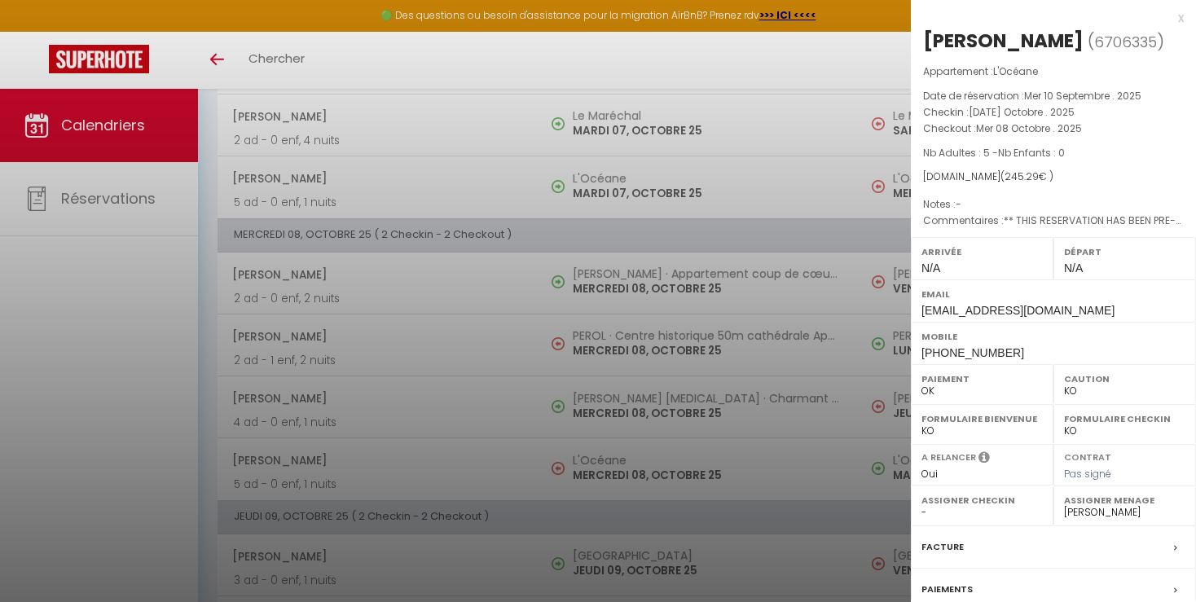
click at [858, 476] on div at bounding box center [598, 301] width 1196 height 602
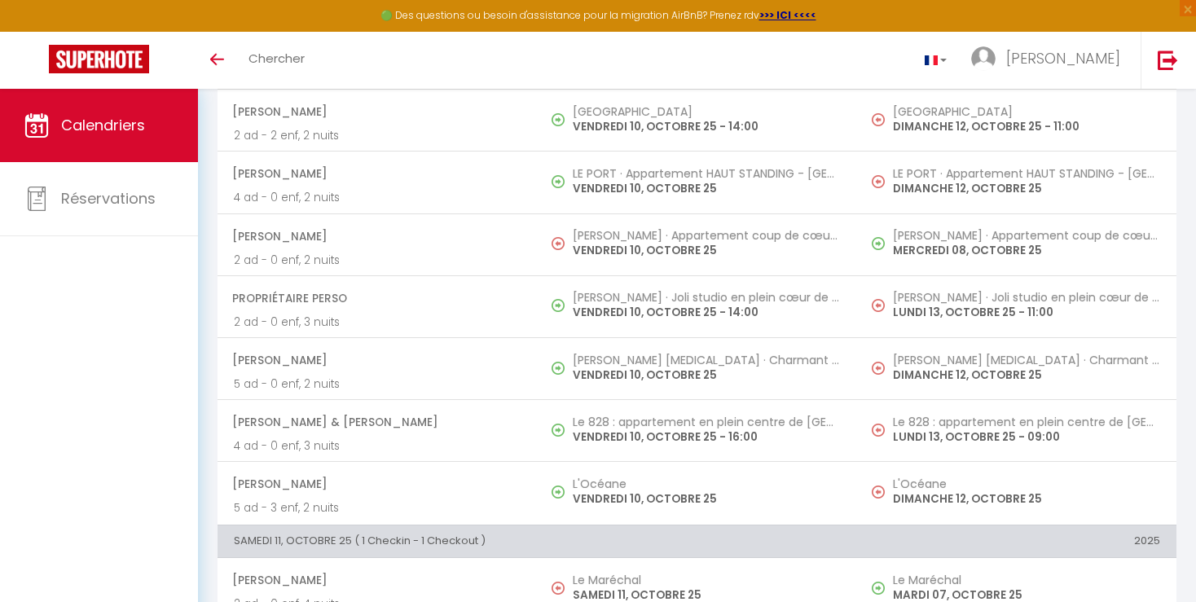
scroll to position [1476, 0]
